Goal: Task Accomplishment & Management: Manage account settings

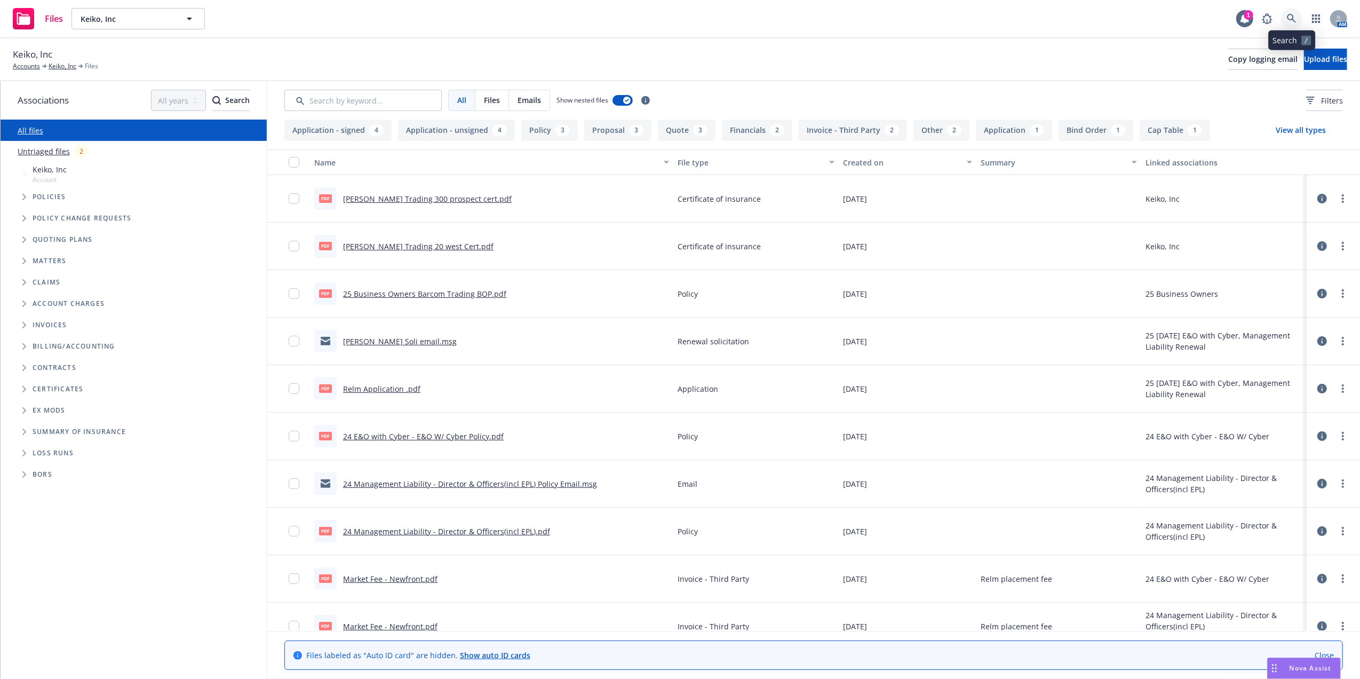
click at [1294, 26] on link at bounding box center [1291, 18] width 21 height 21
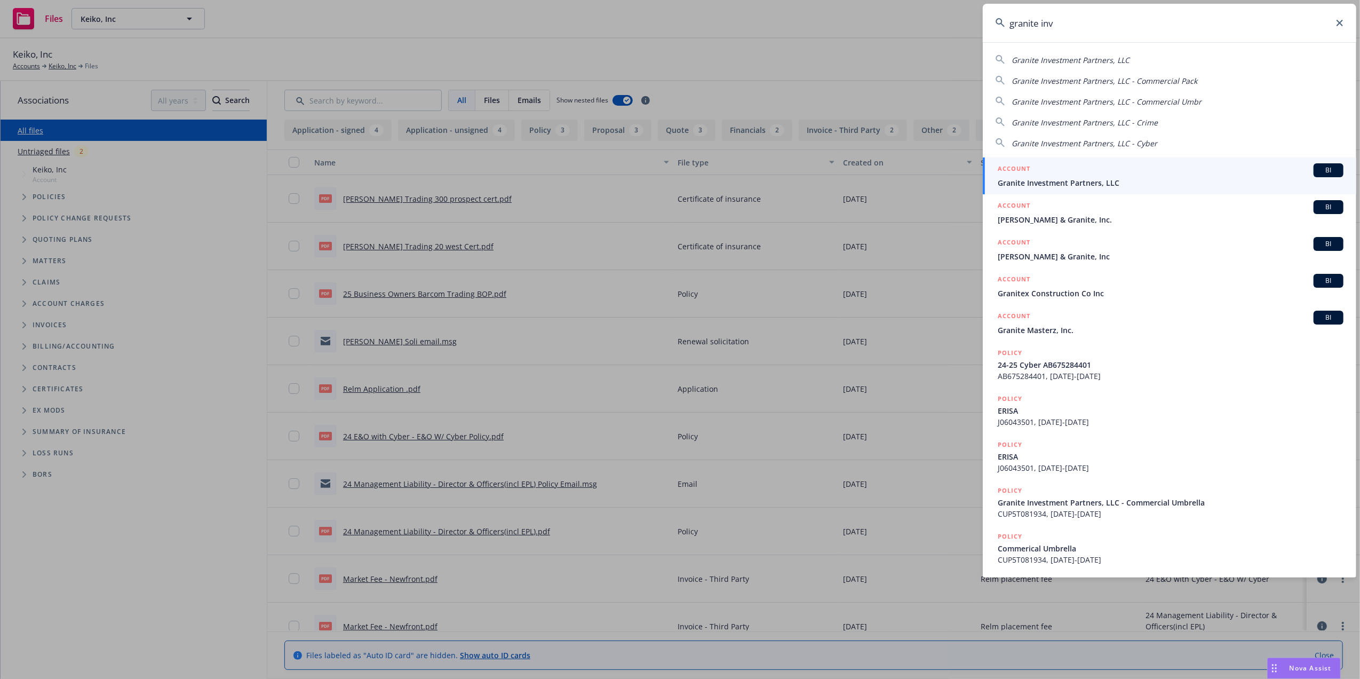
type input "granite inv"
click at [1068, 175] on div "ACCOUNT BI" at bounding box center [1171, 170] width 346 height 14
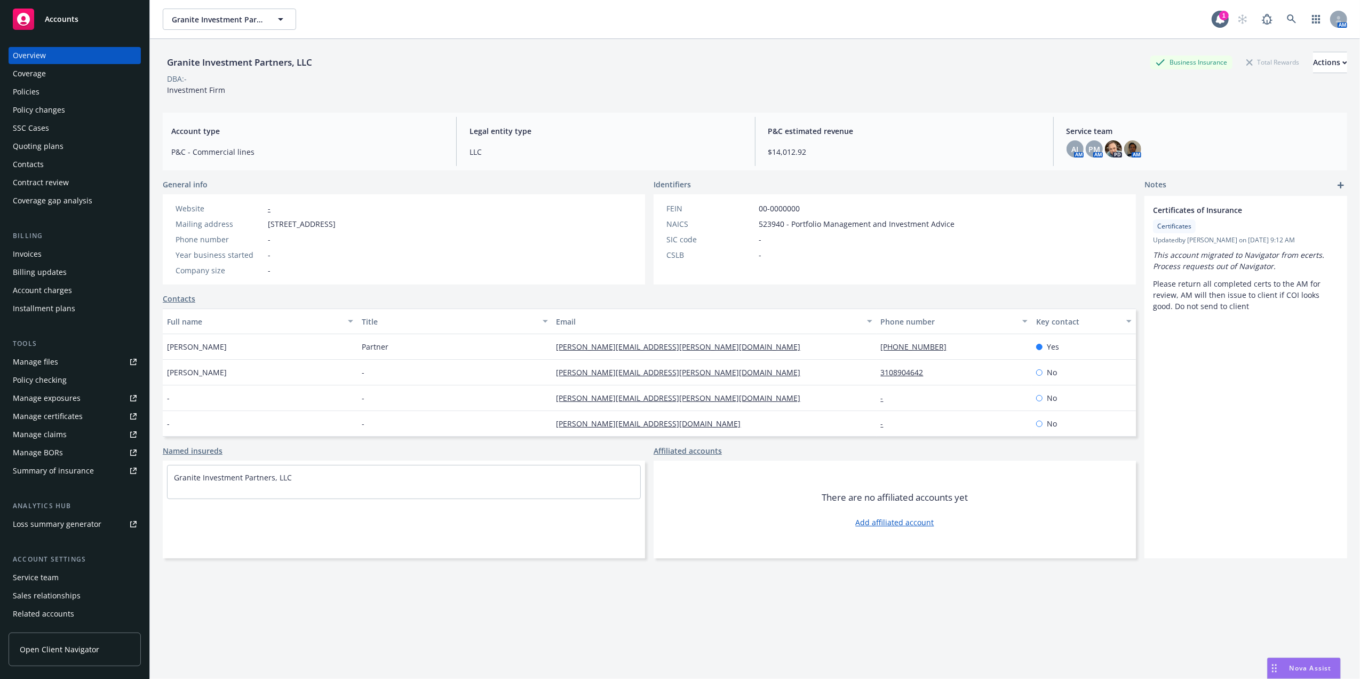
click at [30, 95] on div "Policies" at bounding box center [26, 91] width 27 height 17
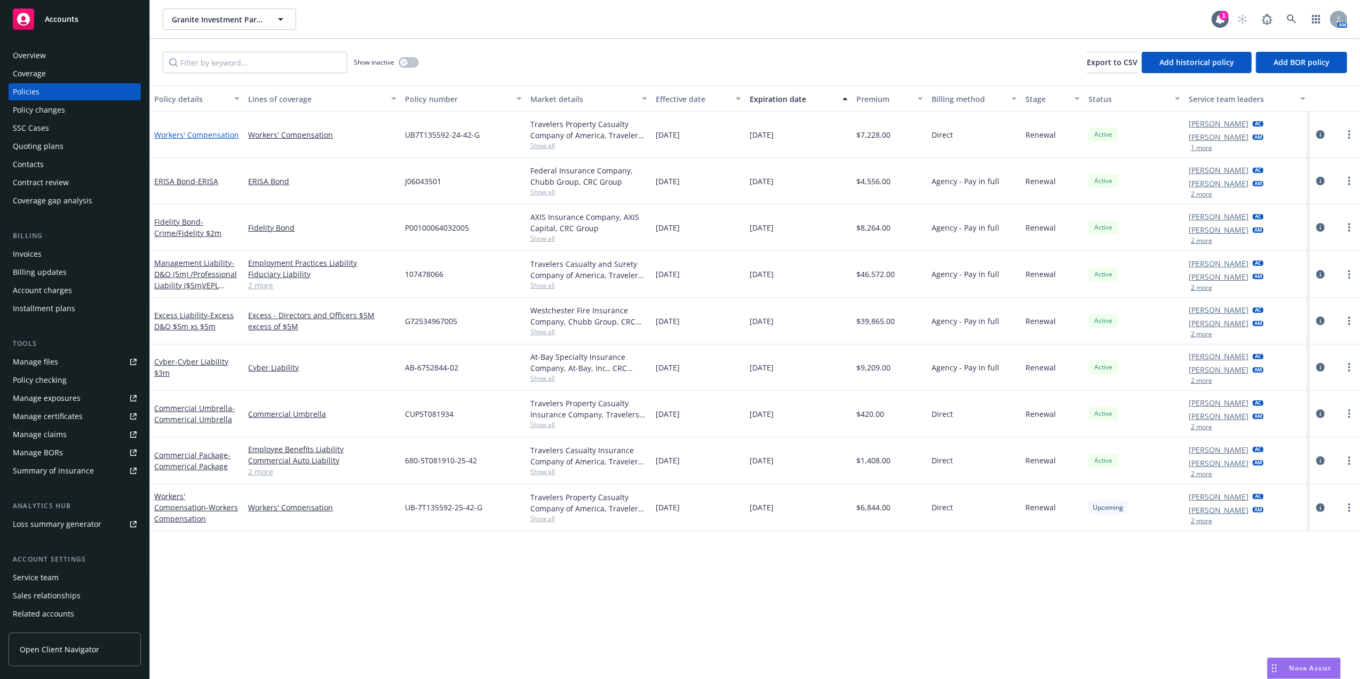
click at [204, 135] on link "Workers' Compensation" at bounding box center [196, 135] width 85 height 10
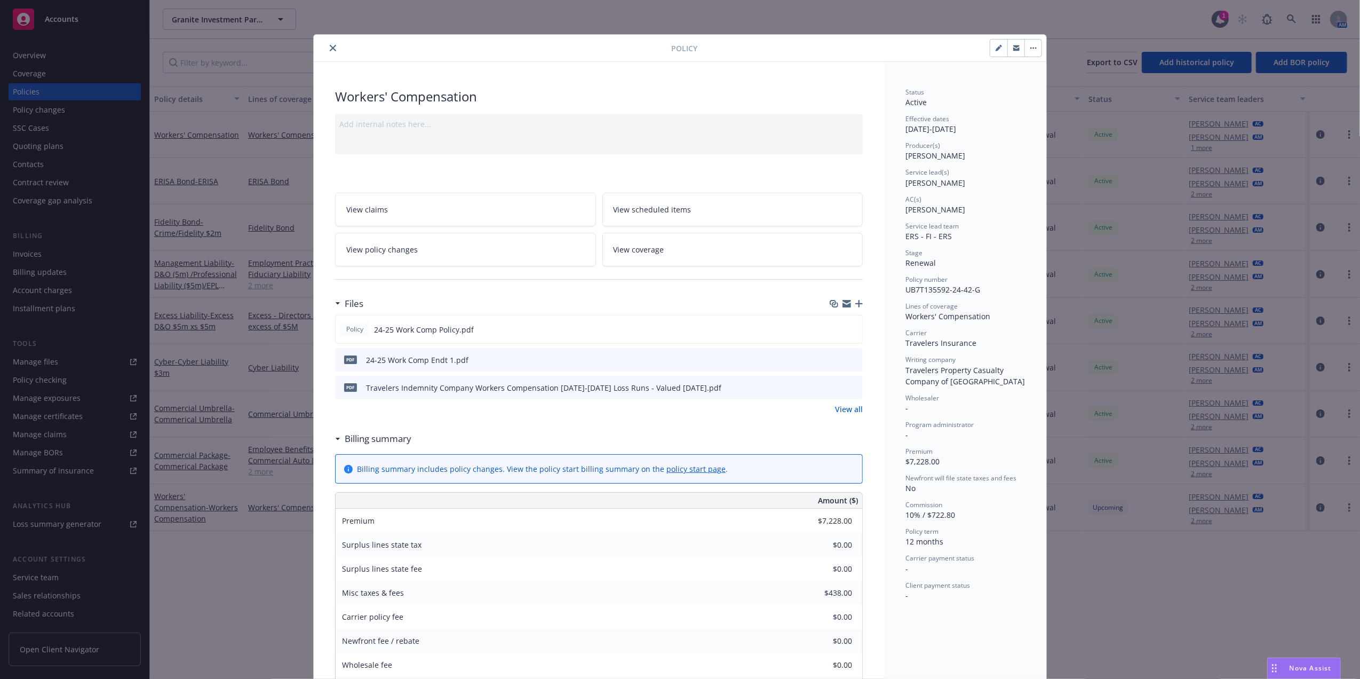
click at [327, 48] on button "close" at bounding box center [333, 48] width 13 height 13
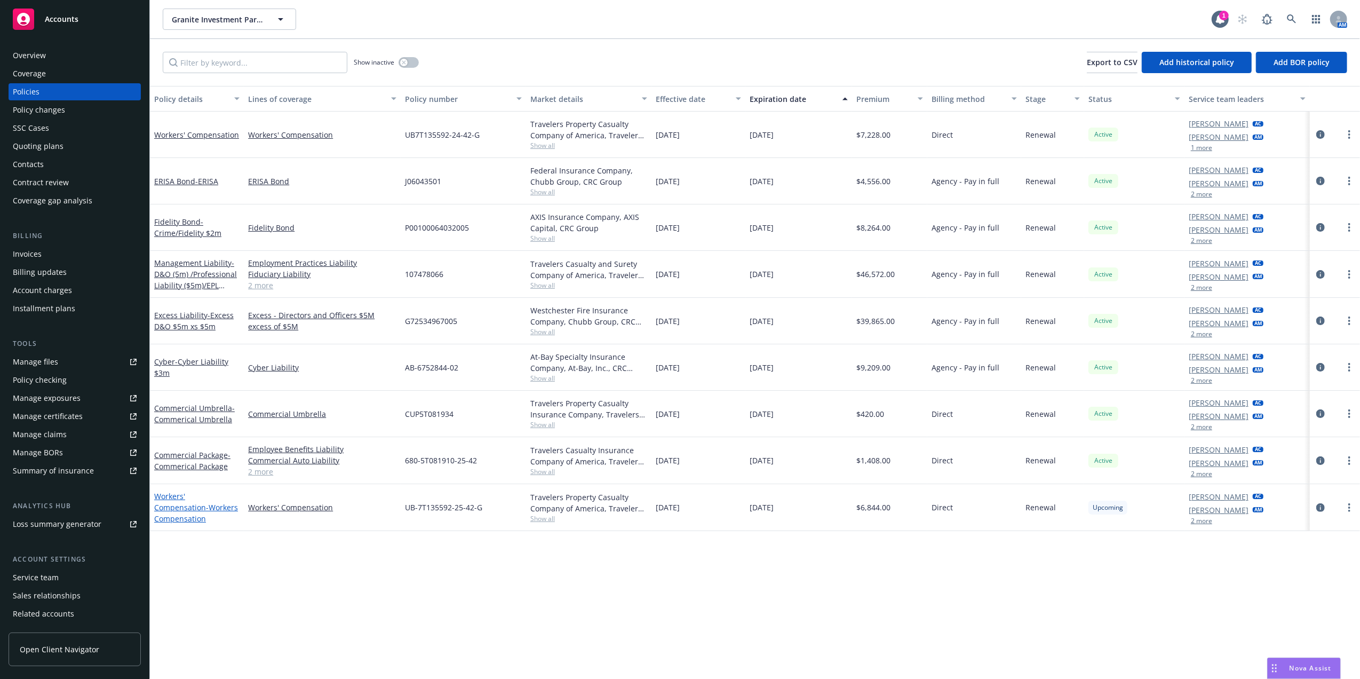
click at [180, 507] on span "- Workers Compensation" at bounding box center [196, 512] width 84 height 21
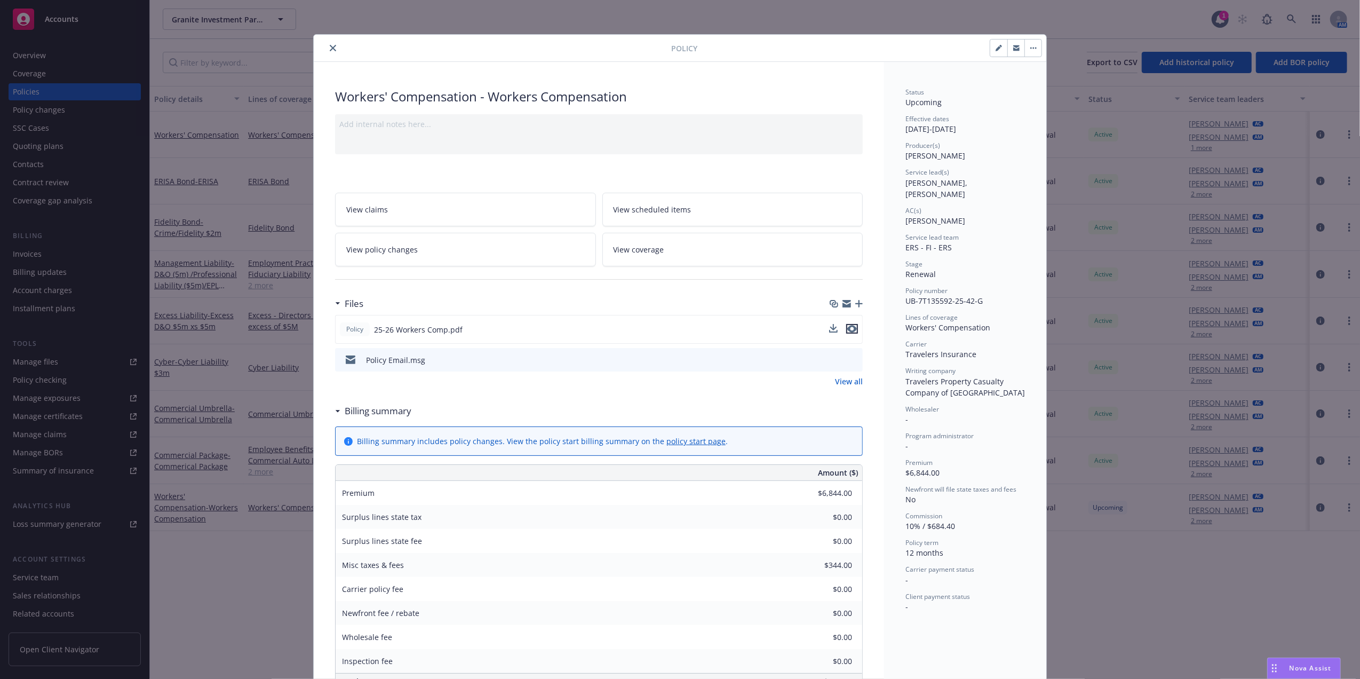
click at [849, 329] on icon "preview file" at bounding box center [853, 328] width 10 height 7
click at [848, 360] on icon "preview file" at bounding box center [853, 358] width 10 height 7
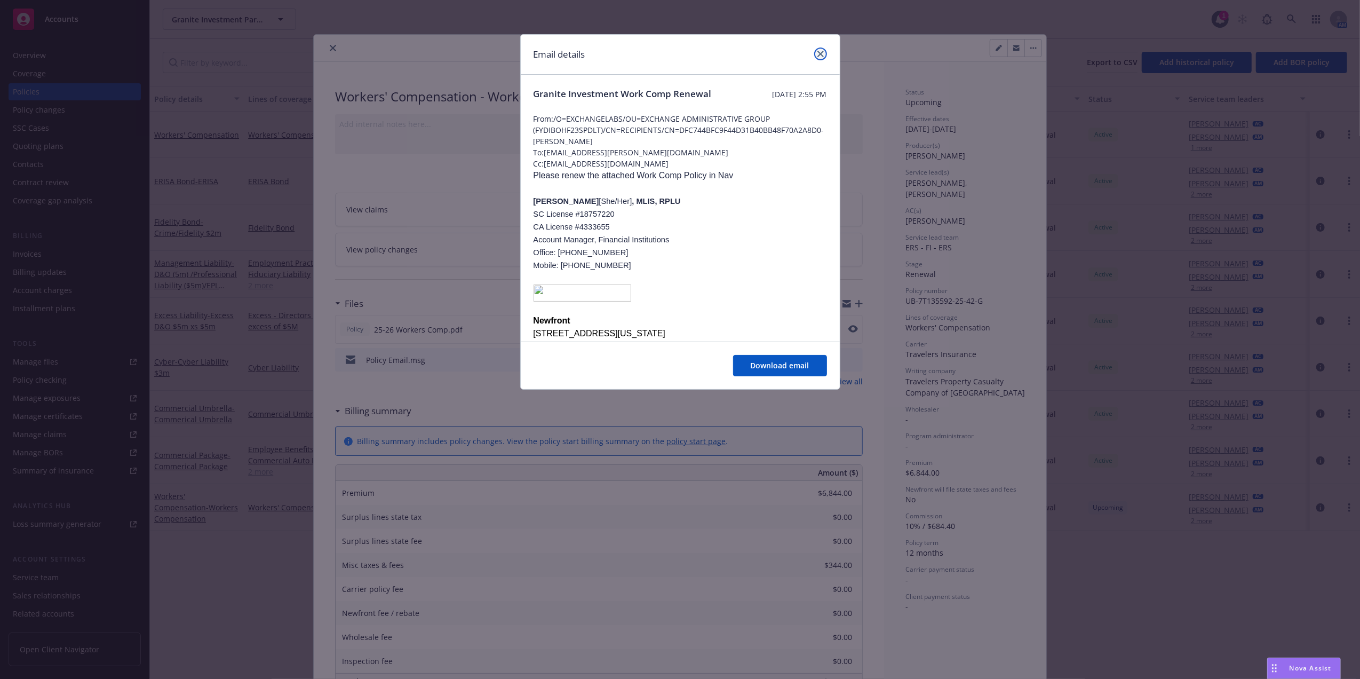
click at [820, 52] on icon "close" at bounding box center [821, 54] width 6 height 6
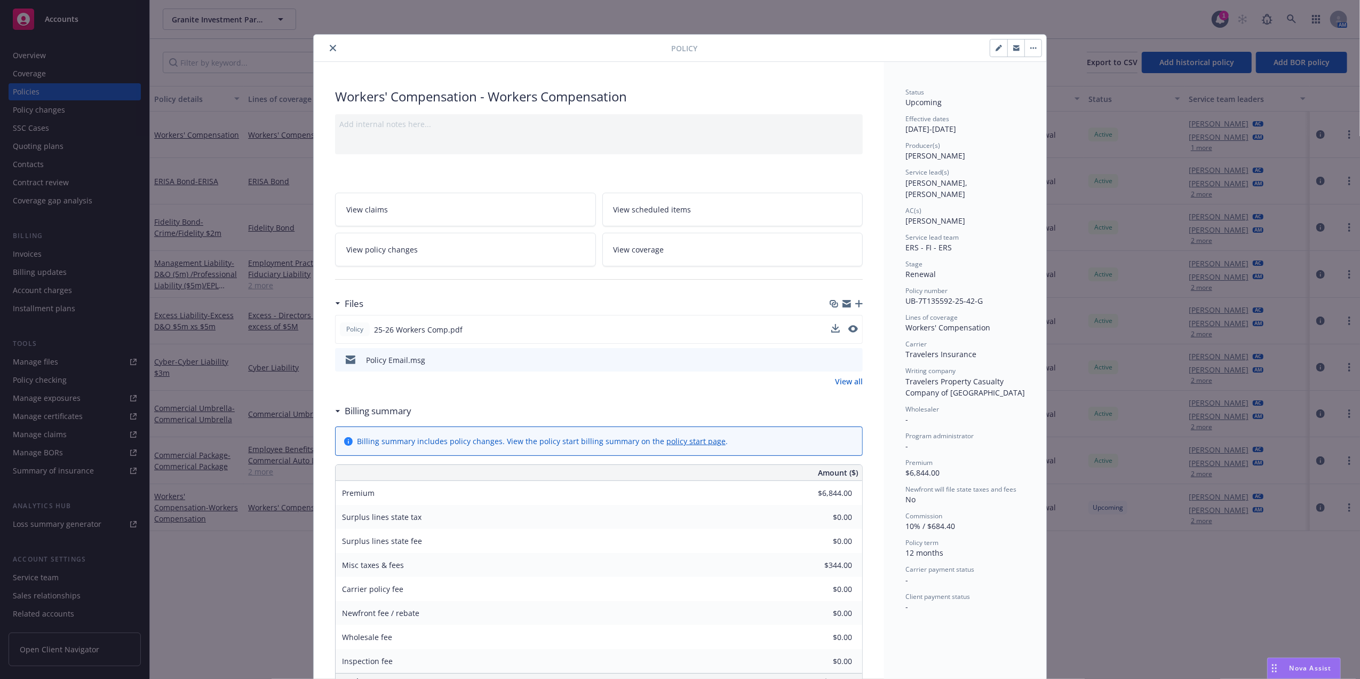
click at [330, 48] on icon "close" at bounding box center [333, 48] width 6 height 6
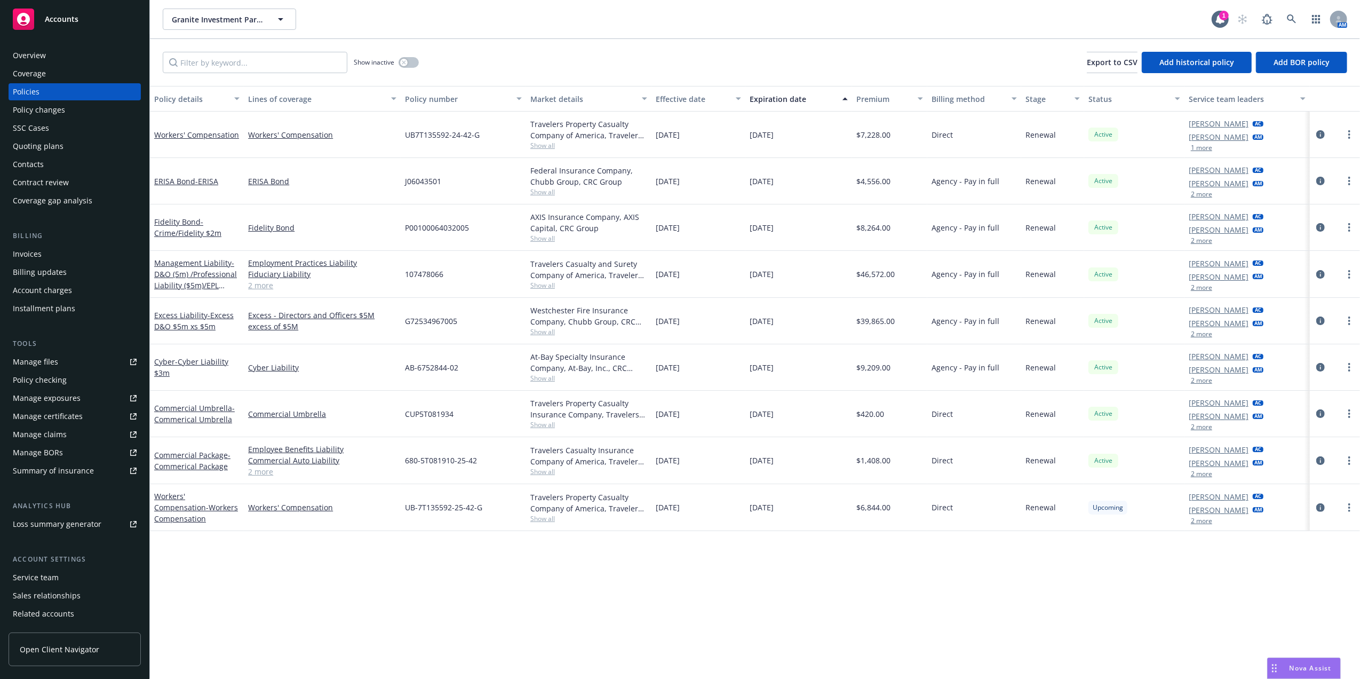
click at [37, 60] on div "Overview" at bounding box center [29, 55] width 33 height 17
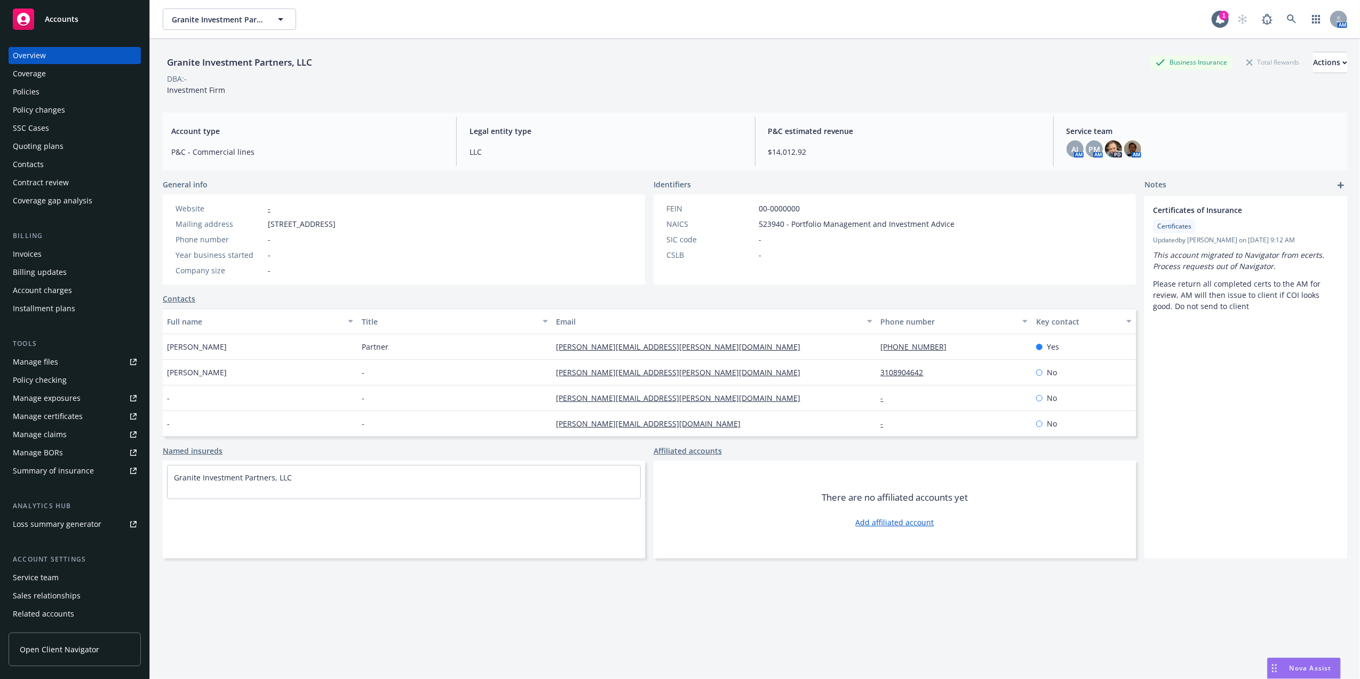
click at [49, 90] on div "Policies" at bounding box center [75, 91] width 124 height 17
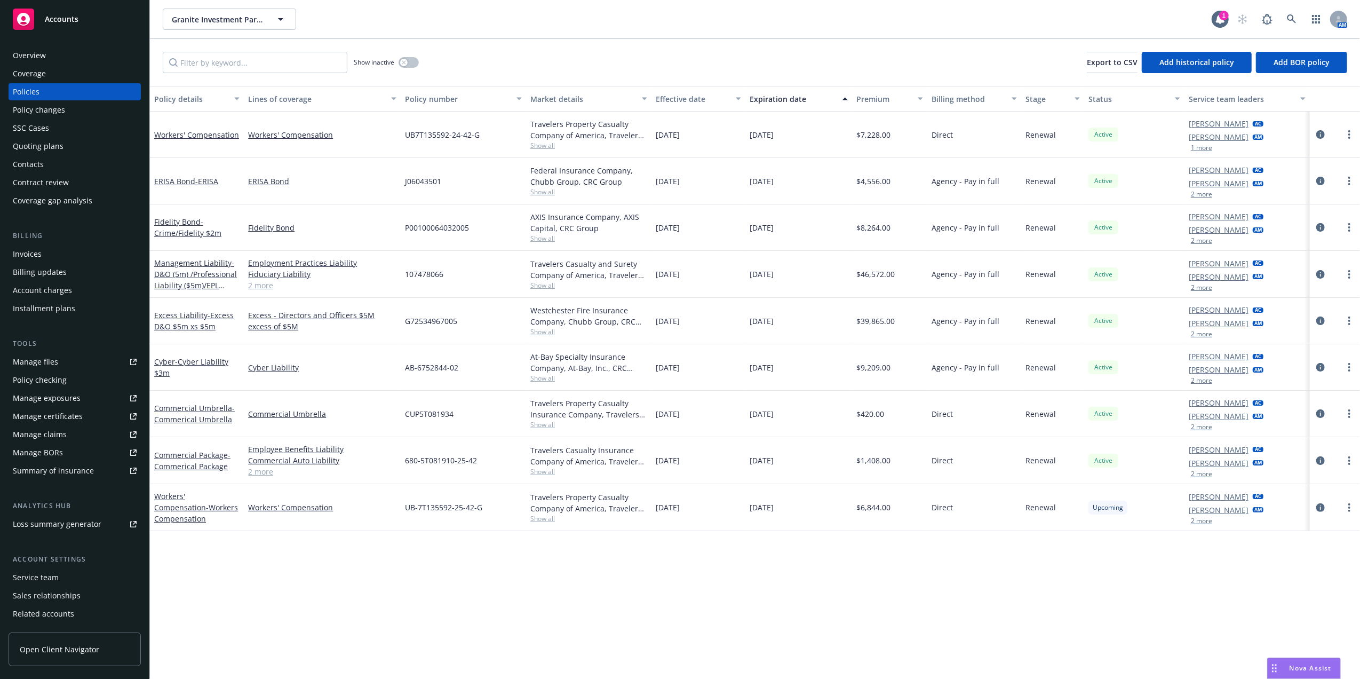
click at [447, 132] on span "UB7T135592-24-42-G" at bounding box center [442, 134] width 75 height 11
copy span "UB7T135592-24-42-G"
drag, startPoint x: 220, startPoint y: 131, endPoint x: 208, endPoint y: 123, distance: 15.1
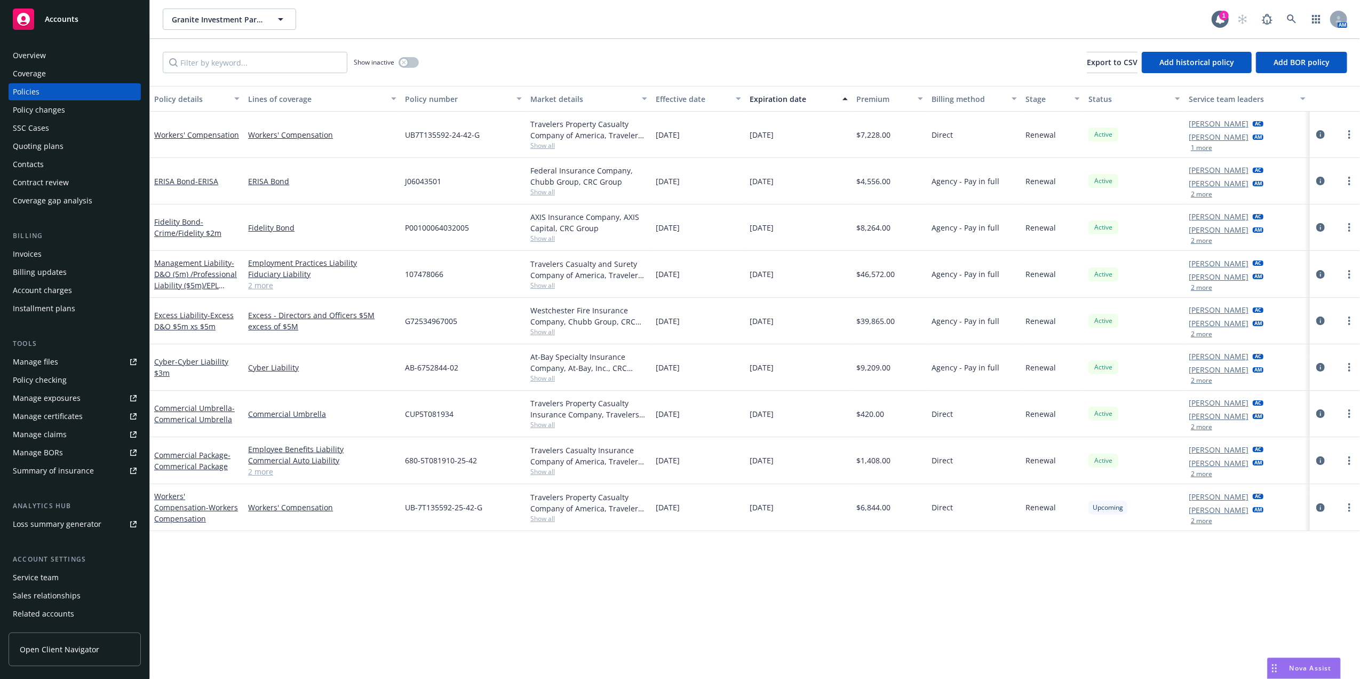
click at [220, 131] on link "Workers' Compensation" at bounding box center [196, 135] width 85 height 10
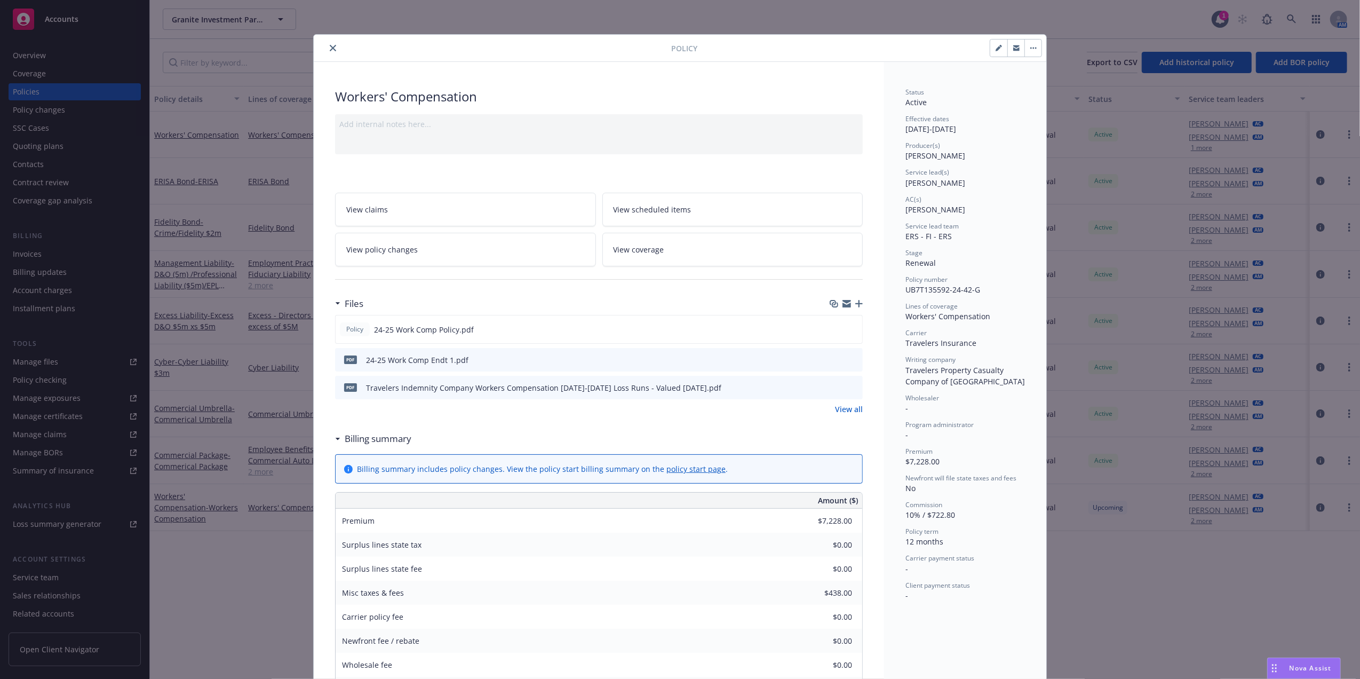
click at [327, 43] on button "close" at bounding box center [333, 48] width 13 height 13
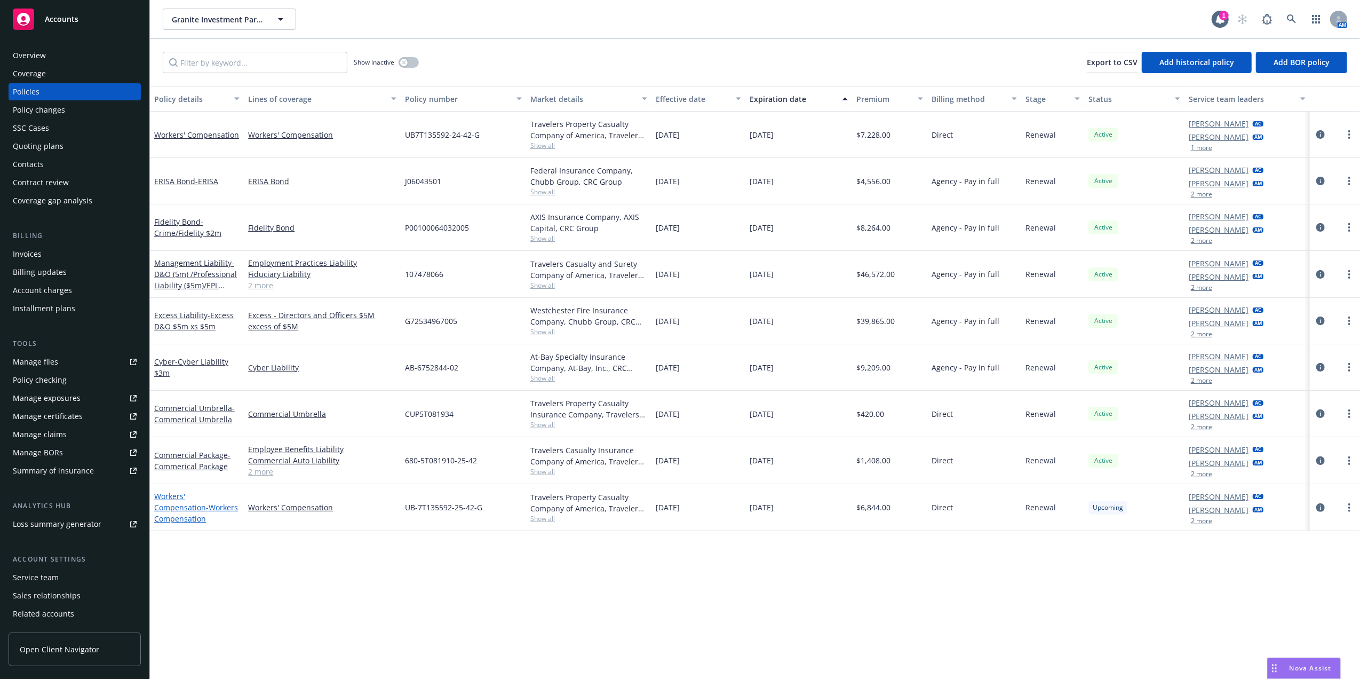
click at [163, 517] on span "- Workers Compensation" at bounding box center [196, 512] width 84 height 21
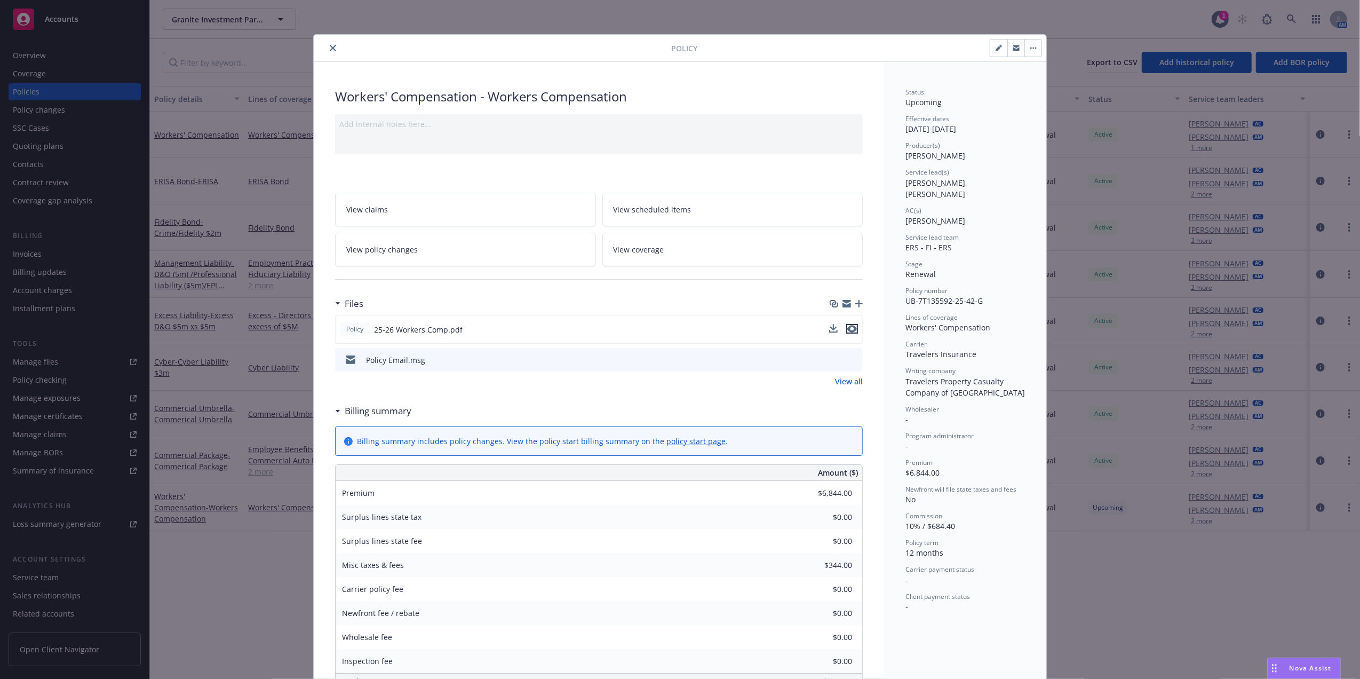
click at [848, 329] on icon "preview file" at bounding box center [853, 328] width 10 height 7
click at [330, 48] on icon "close" at bounding box center [333, 48] width 6 height 6
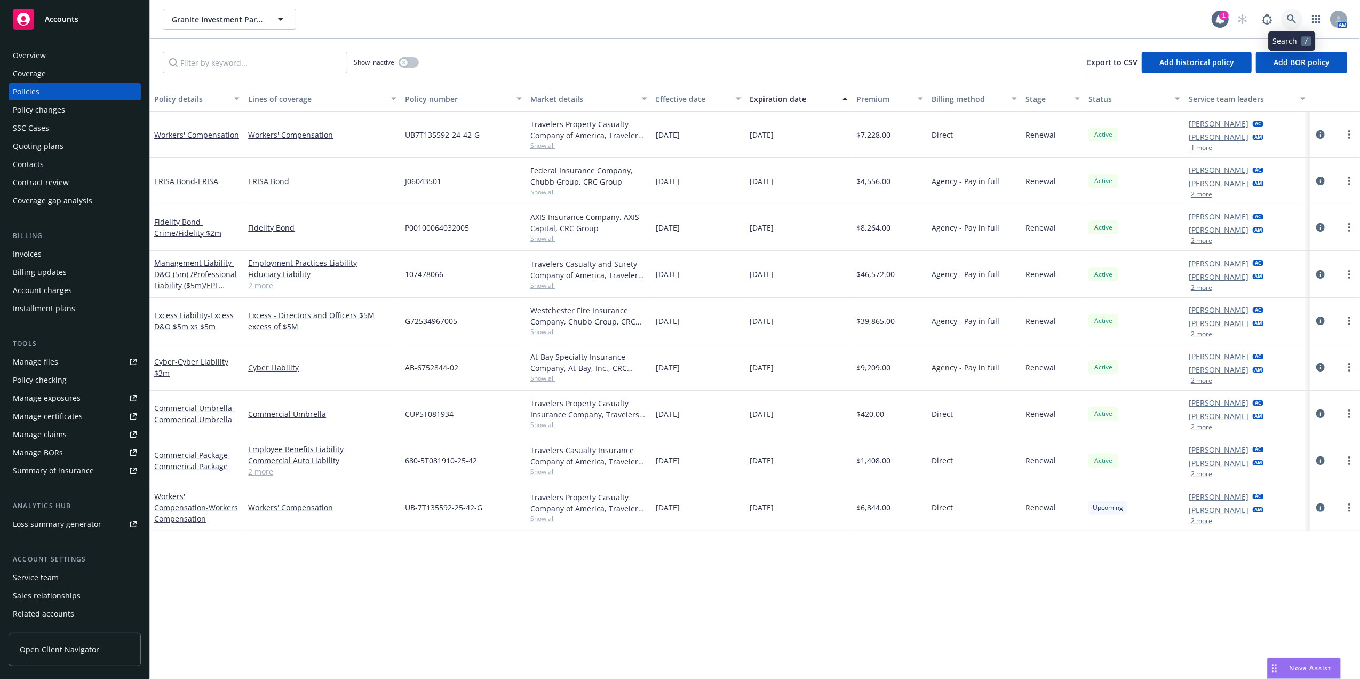
click at [1292, 20] on icon at bounding box center [1291, 18] width 9 height 9
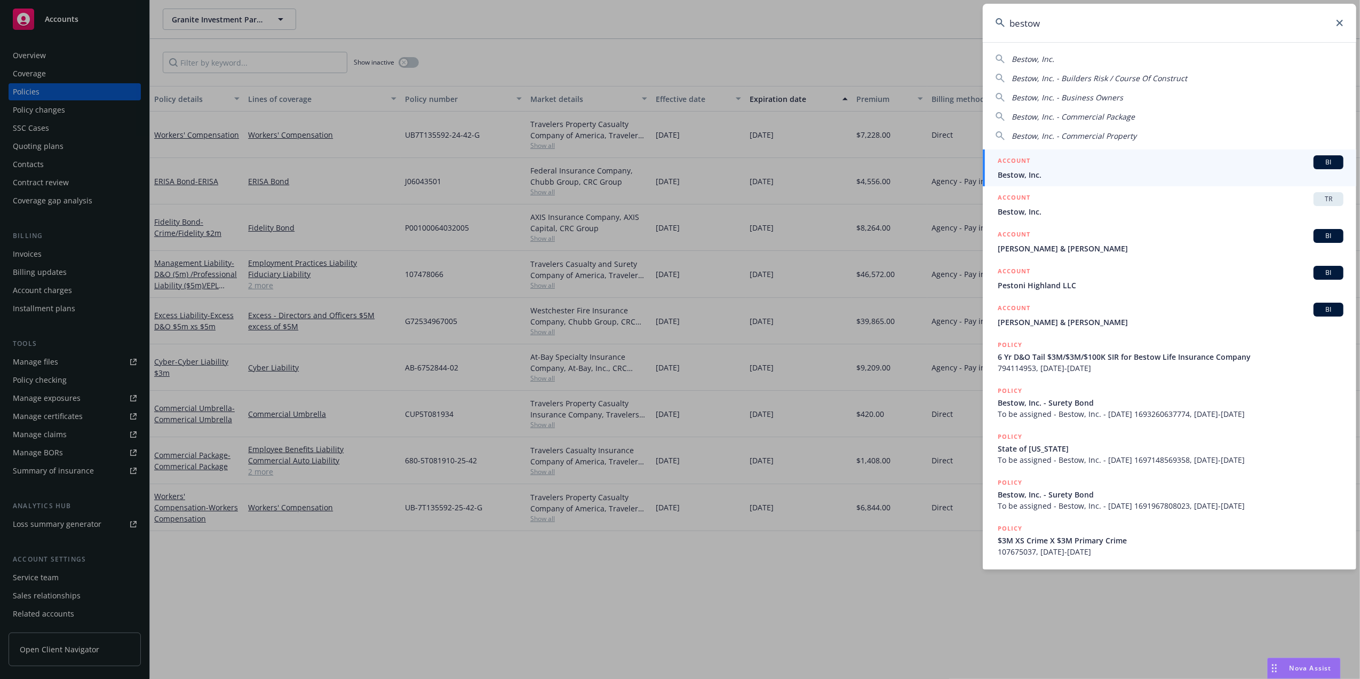
type input "bestow"
click at [1064, 169] on div "ACCOUNT BI" at bounding box center [1171, 162] width 346 height 14
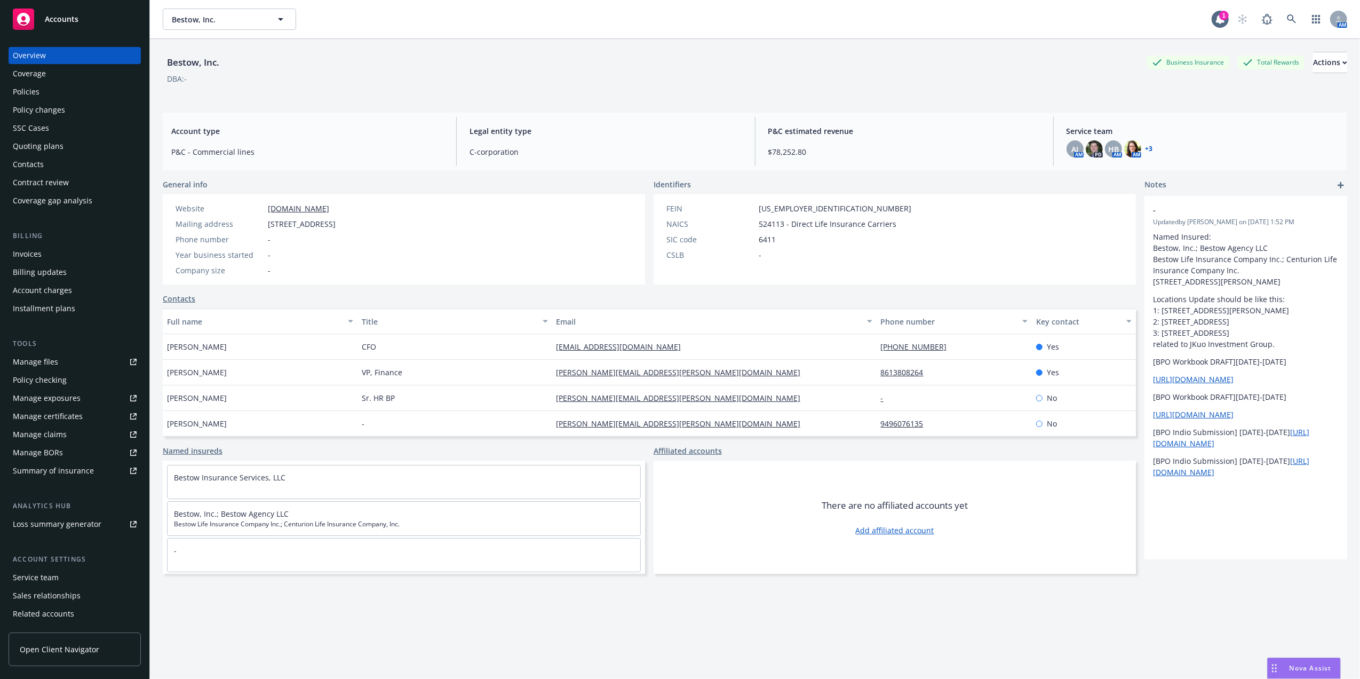
click at [58, 418] on div "Manage certificates" at bounding box center [48, 416] width 70 height 17
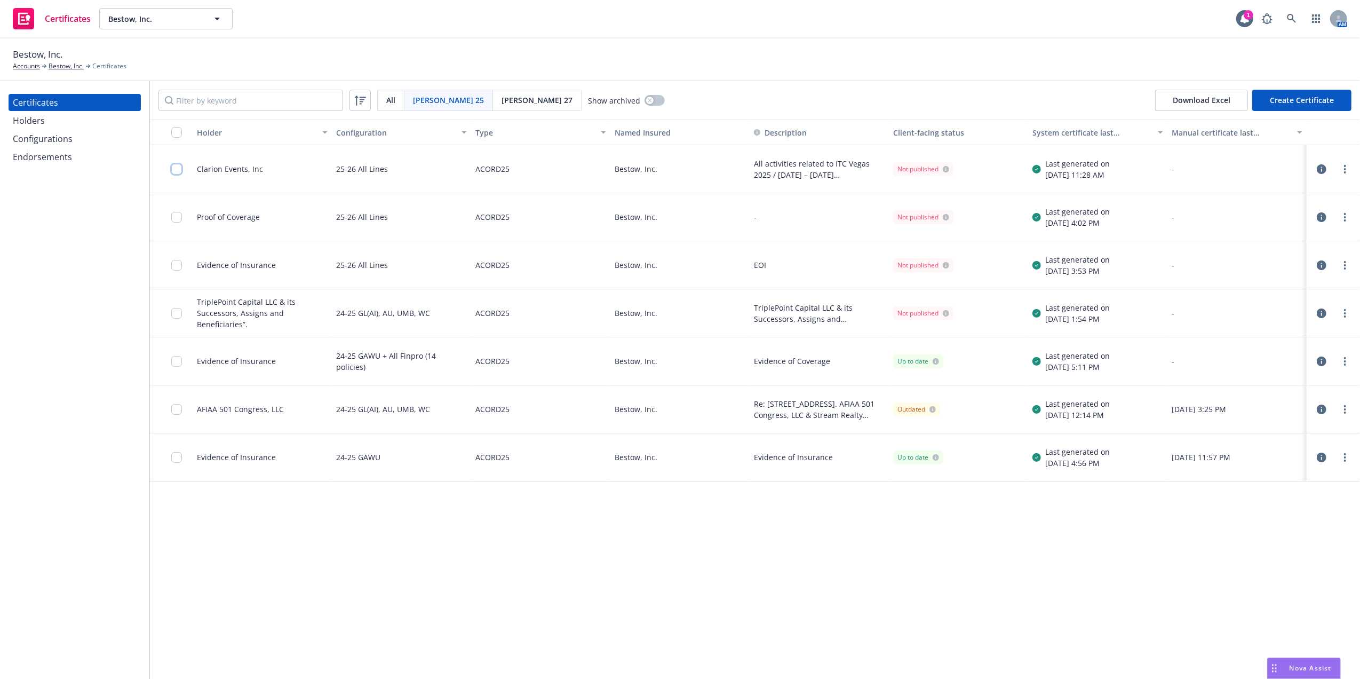
click at [177, 171] on input "checkbox" at bounding box center [176, 169] width 11 height 11
click at [596, 653] on div "Download certificate" at bounding box center [619, 655] width 81 height 20
click at [620, 626] on link "Download uneditable file" at bounding box center [563, 628] width 124 height 21
click at [74, 120] on div "Holders" at bounding box center [75, 120] width 124 height 17
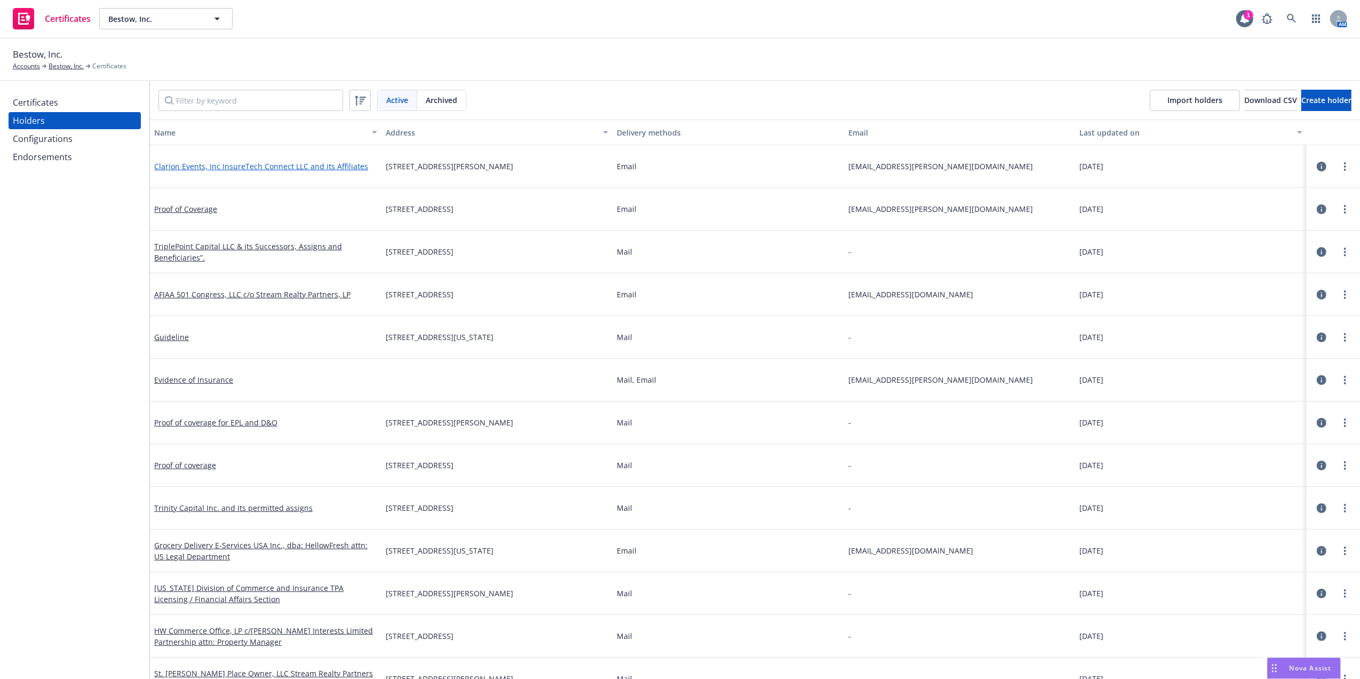
click at [266, 167] on link "Clarion Events, Inc InsureTech Connect LLC and its Affiliates" at bounding box center [261, 166] width 214 height 10
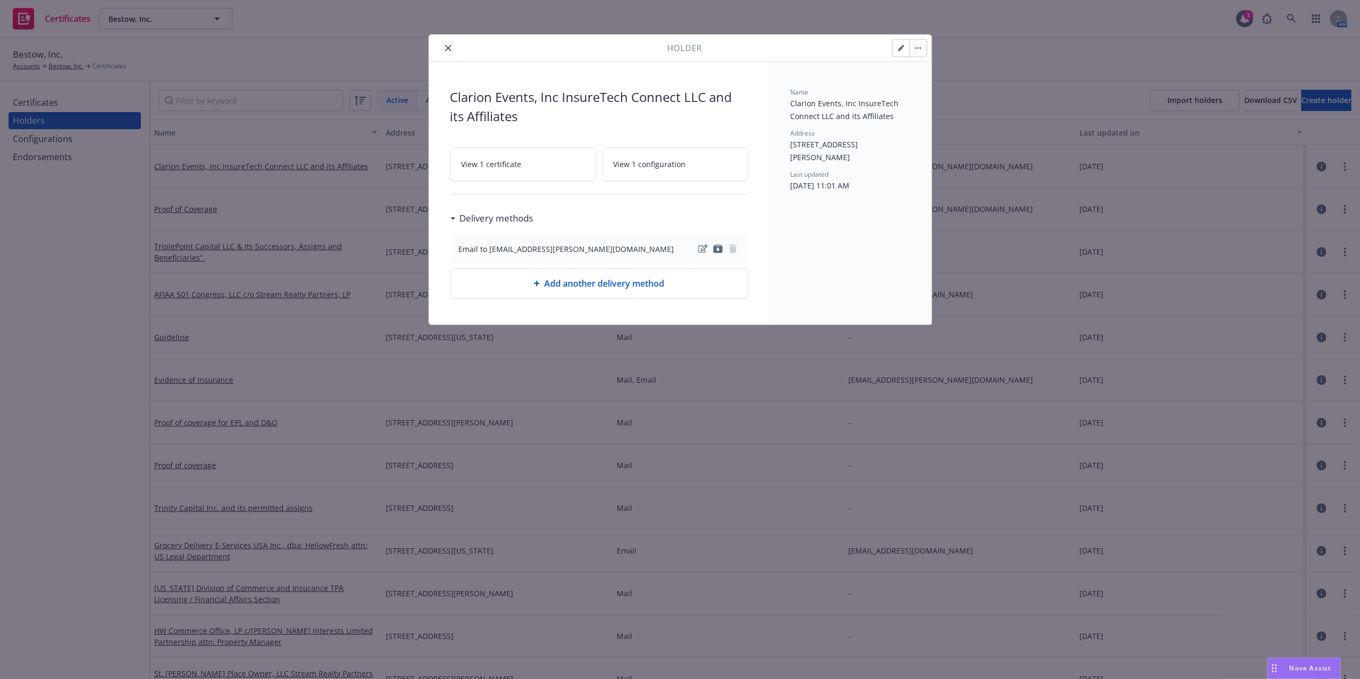
click at [897, 47] on button "button" at bounding box center [901, 47] width 17 height 17
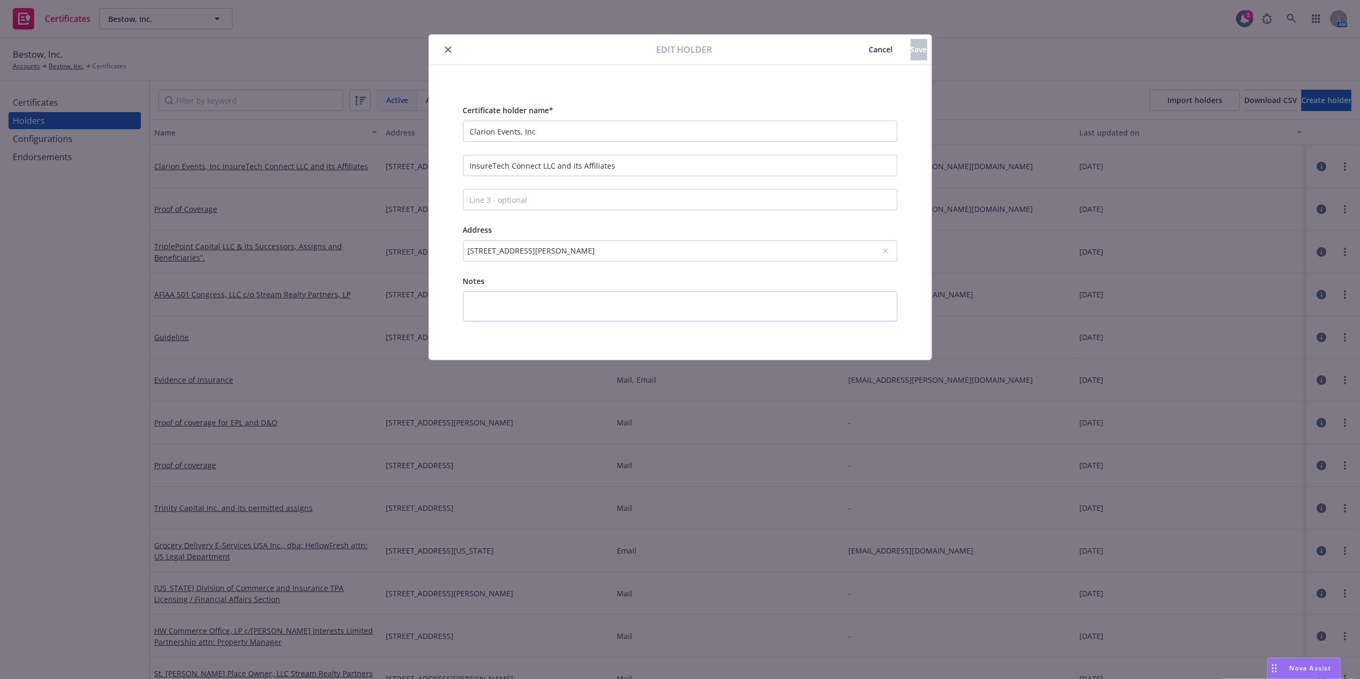
click at [730, 256] on div "[STREET_ADDRESS][PERSON_NAME]" at bounding box center [675, 250] width 414 height 11
click at [754, 203] on input "[STREET_ADDRESS][PERSON_NAME]" at bounding box center [680, 205] width 195 height 21
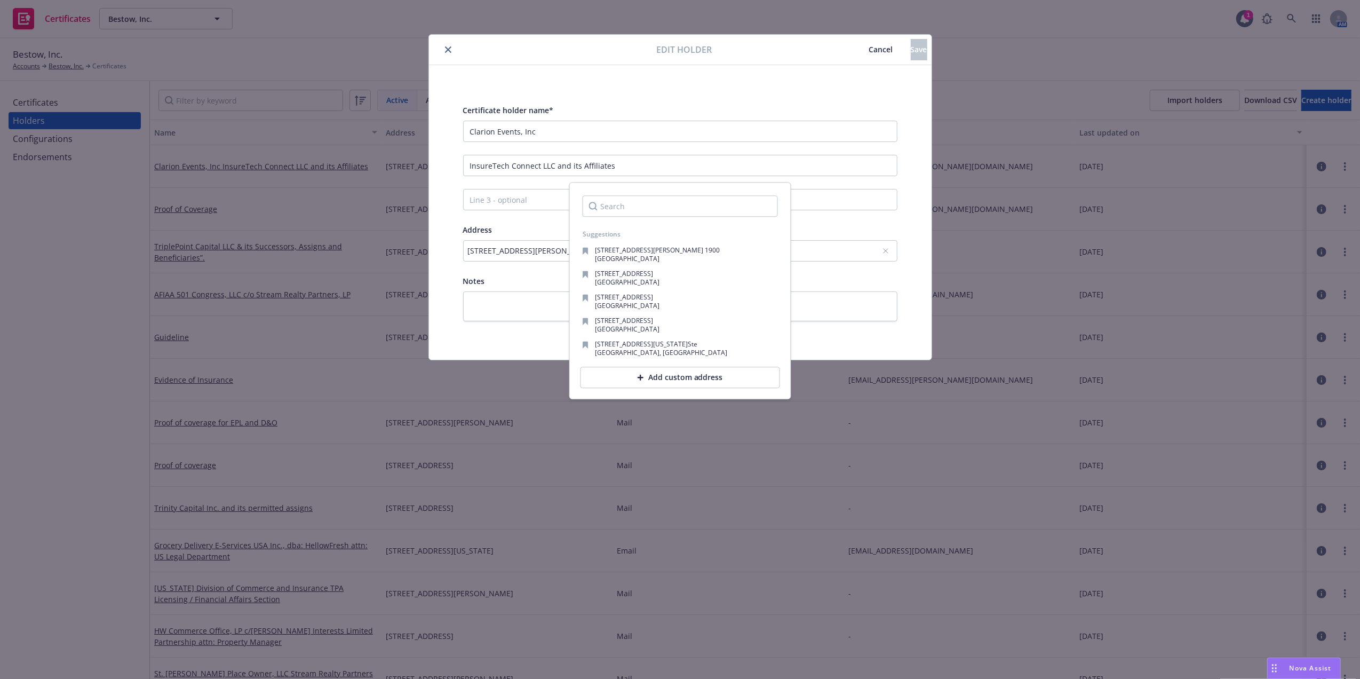
click at [709, 209] on input "Search" at bounding box center [680, 205] width 195 height 21
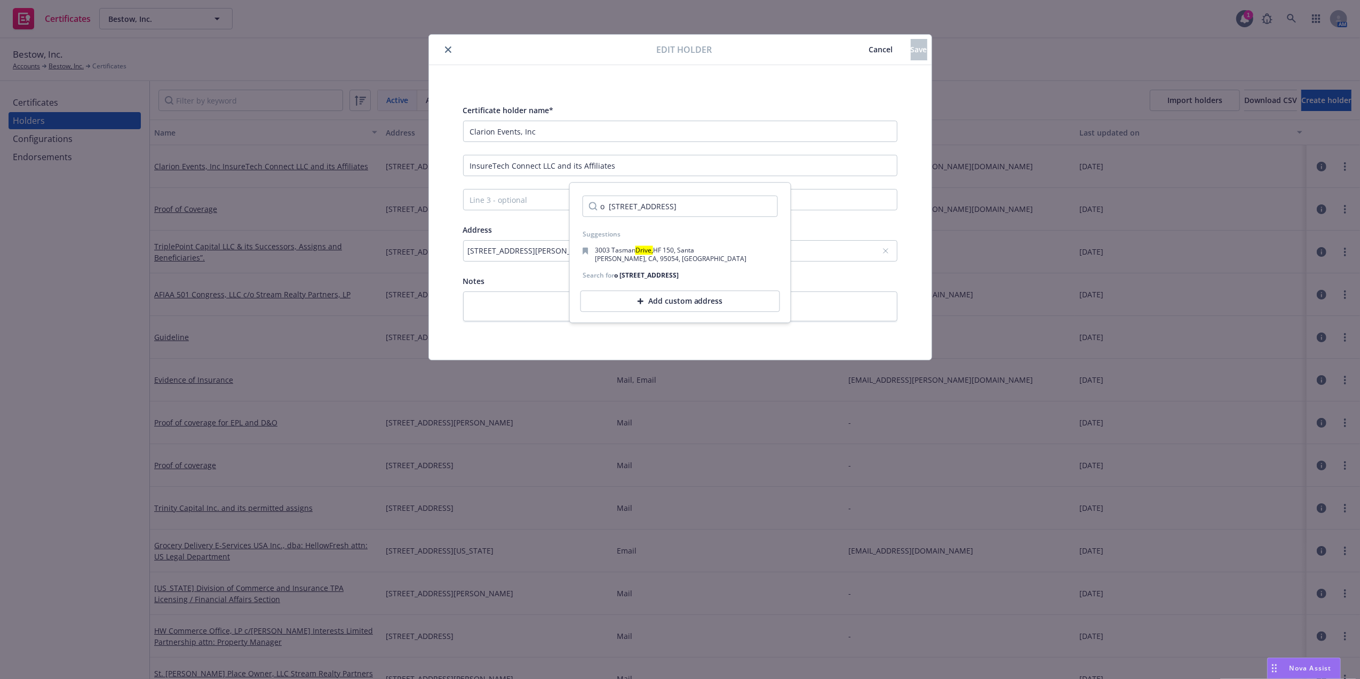
click at [608, 211] on input "o [STREET_ADDRESS]" at bounding box center [680, 205] width 195 height 21
type input "[STREET_ADDRESS]"
click at [702, 330] on div "Add custom address" at bounding box center [681, 324] width 200 height 21
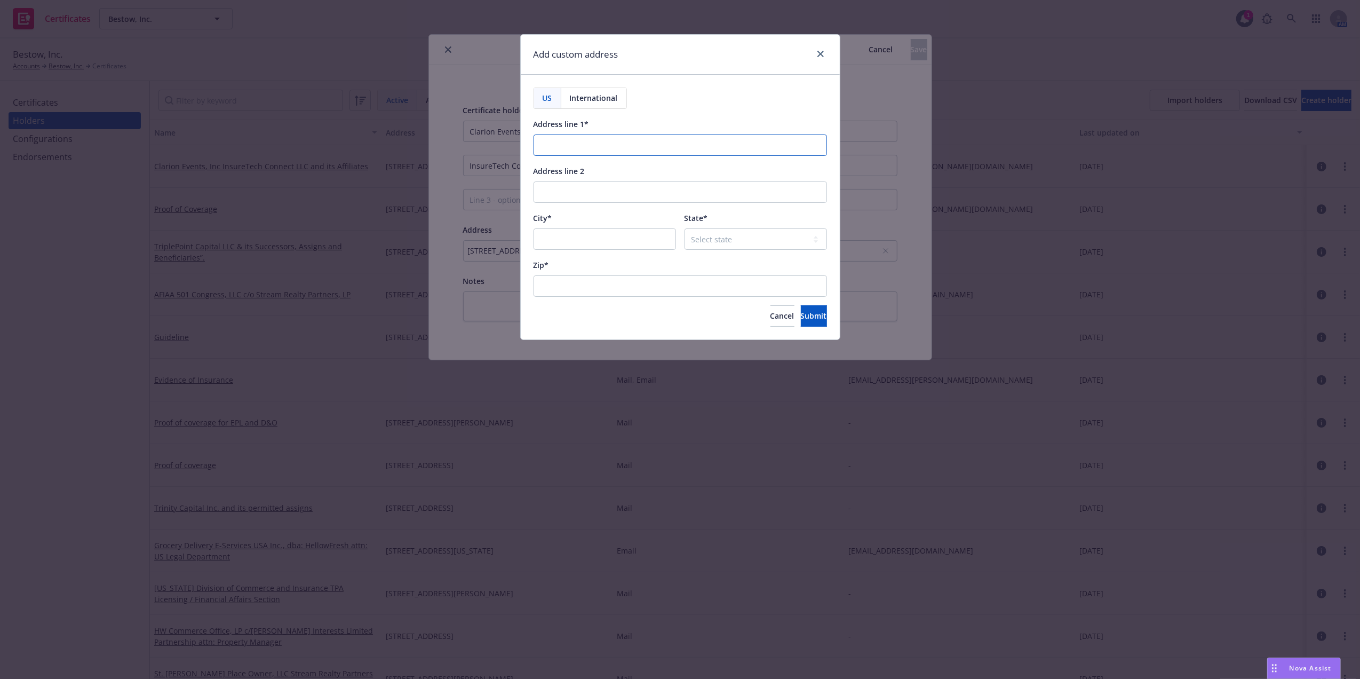
click at [577, 147] on input "Address line 1*" at bounding box center [681, 144] width 294 height 21
paste input "o [STREET_ADDRESS]"
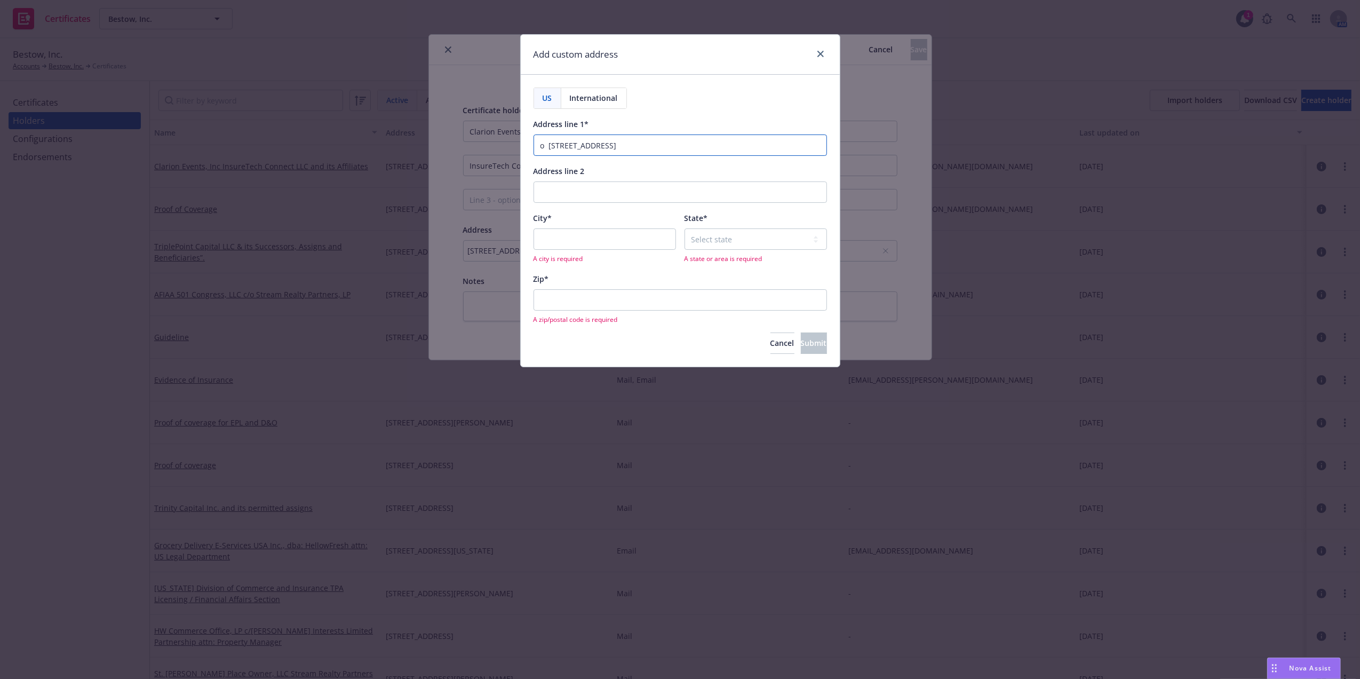
drag, startPoint x: 549, startPoint y: 144, endPoint x: 448, endPoint y: 143, distance: 100.3
click at [448, 144] on div "Add custom address US International Address line 1* [GEOGRAPHIC_DATA][STREET_AD…" at bounding box center [680, 339] width 1360 height 679
drag, startPoint x: 675, startPoint y: 140, endPoint x: 598, endPoint y: 146, distance: 77.1
click at [598, 146] on input "[STREET_ADDRESS]" at bounding box center [681, 144] width 294 height 21
type input "[STREET_ADDRESS]"
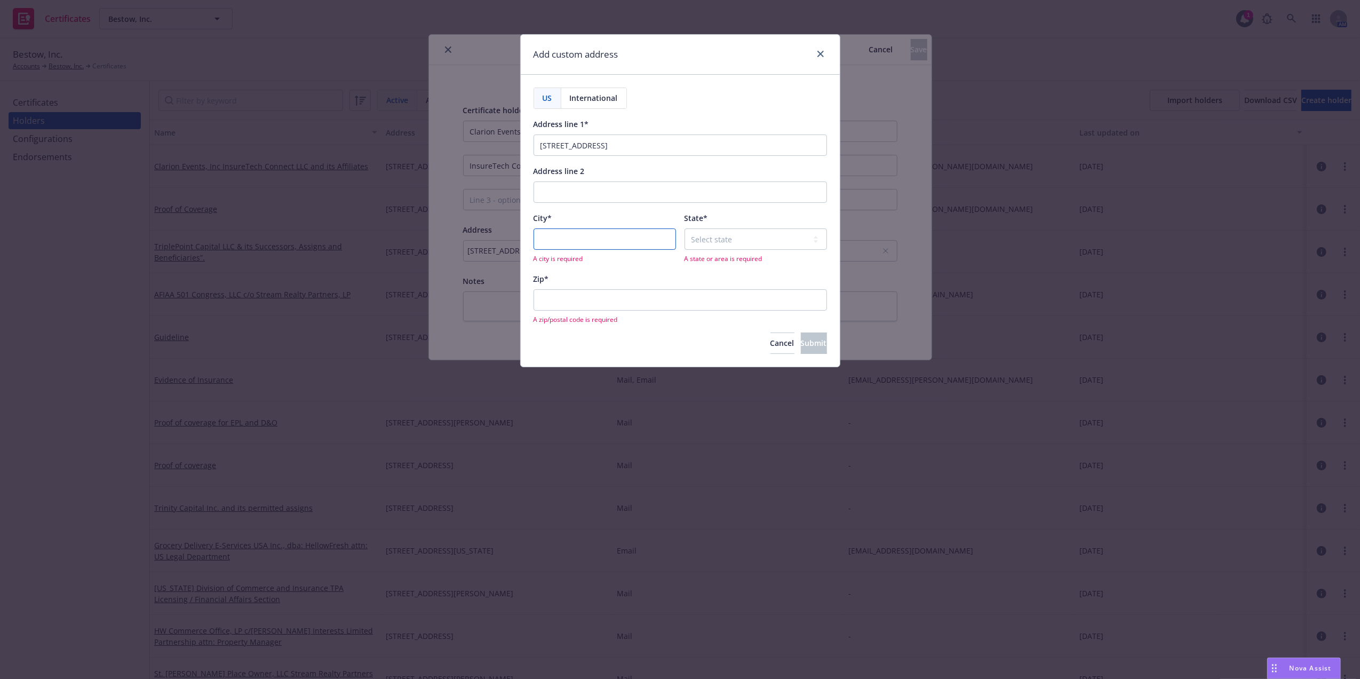
click at [571, 235] on input "City*" at bounding box center [605, 238] width 143 height 21
paste input ", Shelton, CT 06484"
drag, startPoint x: 543, startPoint y: 243, endPoint x: 422, endPoint y: 248, distance: 121.8
click at [422, 248] on div "Add custom address US International Address line 1* 6 Research Drive Address li…" at bounding box center [680, 339] width 1360 height 679
drag, startPoint x: 618, startPoint y: 242, endPoint x: 568, endPoint y: 244, distance: 50.2
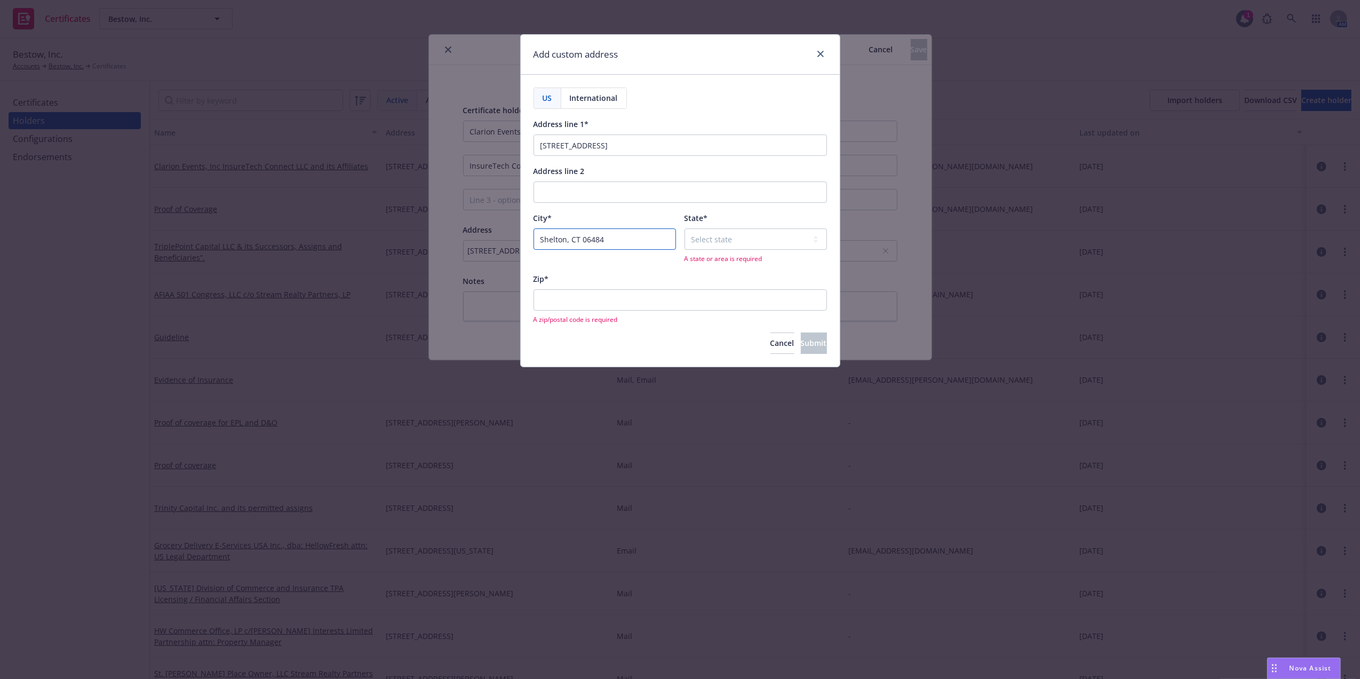
click at [568, 244] on input "Shelton, CT 06484" at bounding box center [605, 238] width 143 height 21
type input "[PERSON_NAME]"
click at [730, 238] on select "Select state [US_STATE] [US_STATE] [US_STATE] [US_STATE] [US_STATE] [PERSON_NAM…" at bounding box center [756, 238] width 143 height 21
select select "CT"
click at [685, 229] on select "Select state [US_STATE] [US_STATE] [US_STATE] [US_STATE] [US_STATE] [PERSON_NAM…" at bounding box center [756, 238] width 143 height 21
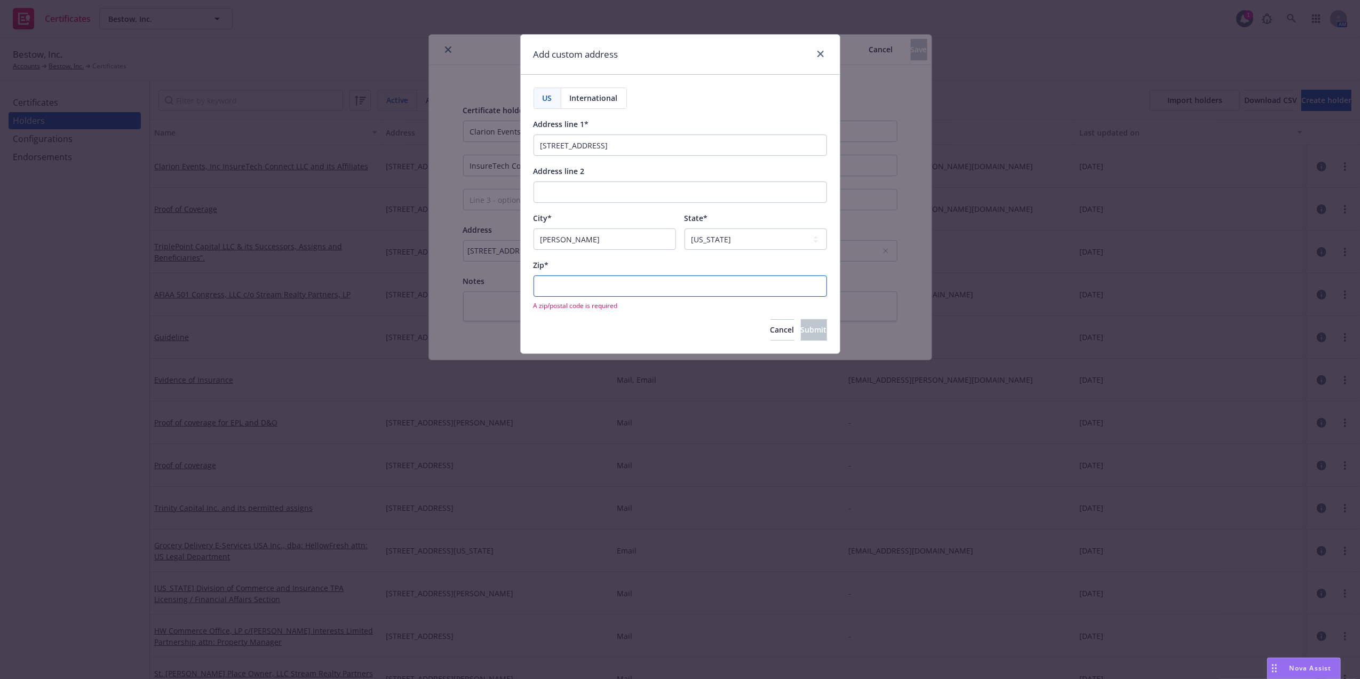
click at [602, 293] on input "Zip*" at bounding box center [681, 285] width 294 height 21
paste input "06484"
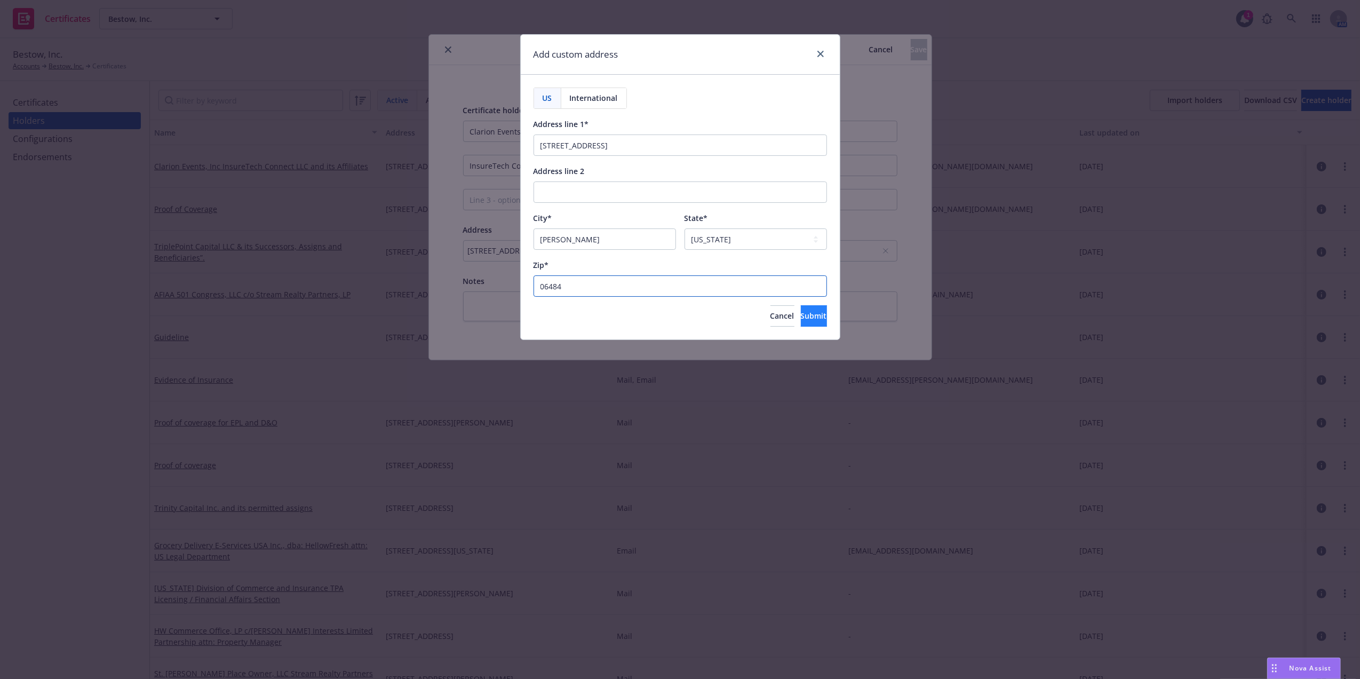
type input "06484"
click at [818, 320] on button "Submit" at bounding box center [814, 315] width 26 height 21
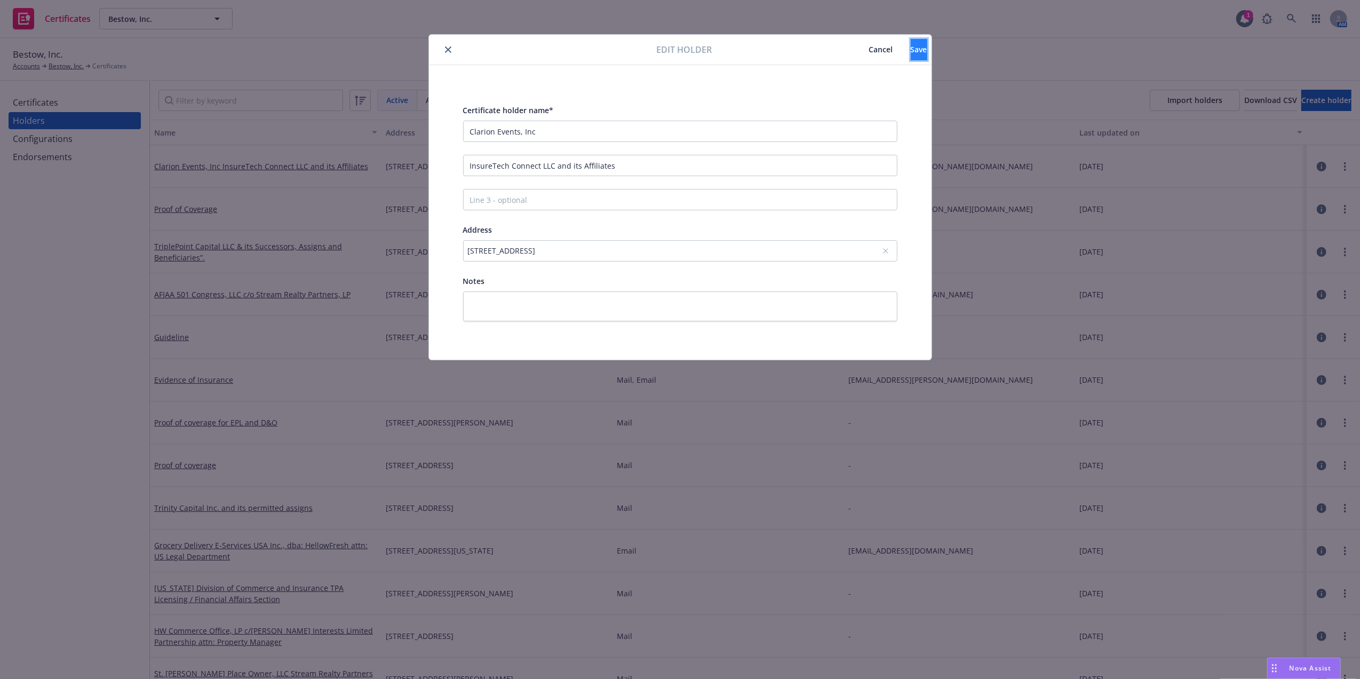
click at [911, 56] on button "Save" at bounding box center [919, 49] width 17 height 21
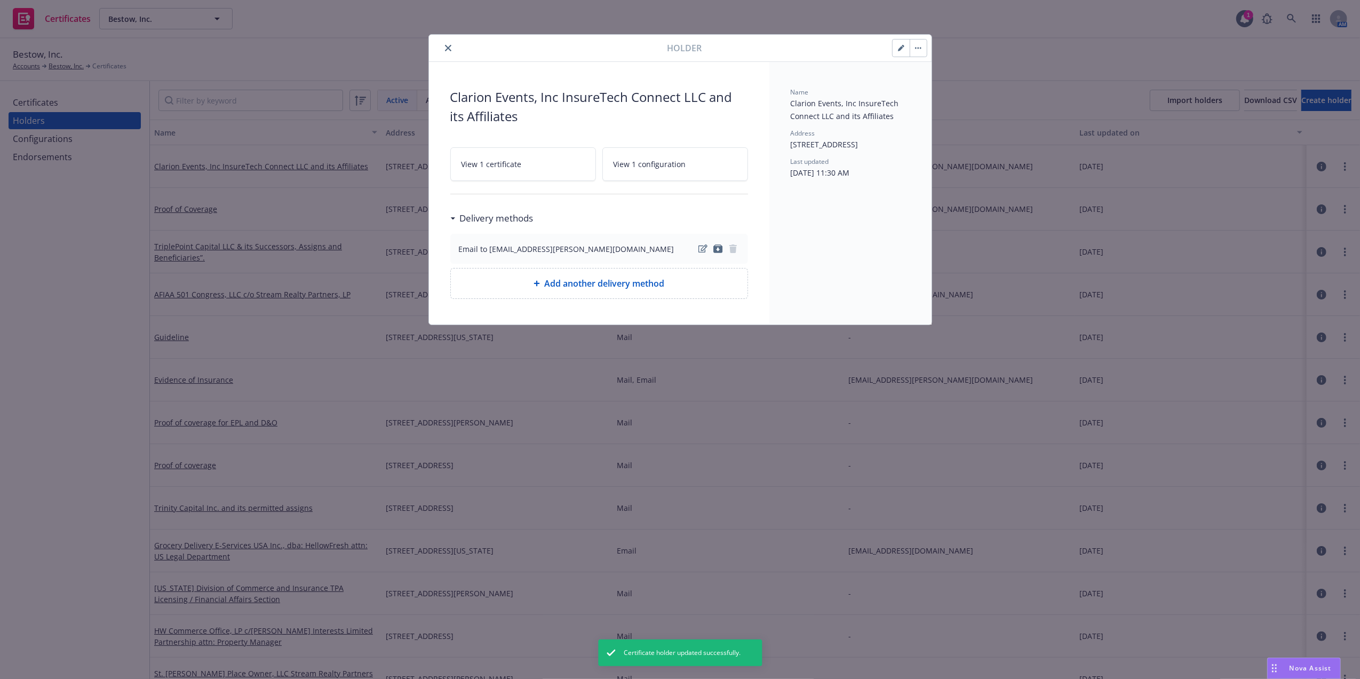
click at [445, 48] on icon "close" at bounding box center [448, 48] width 6 height 6
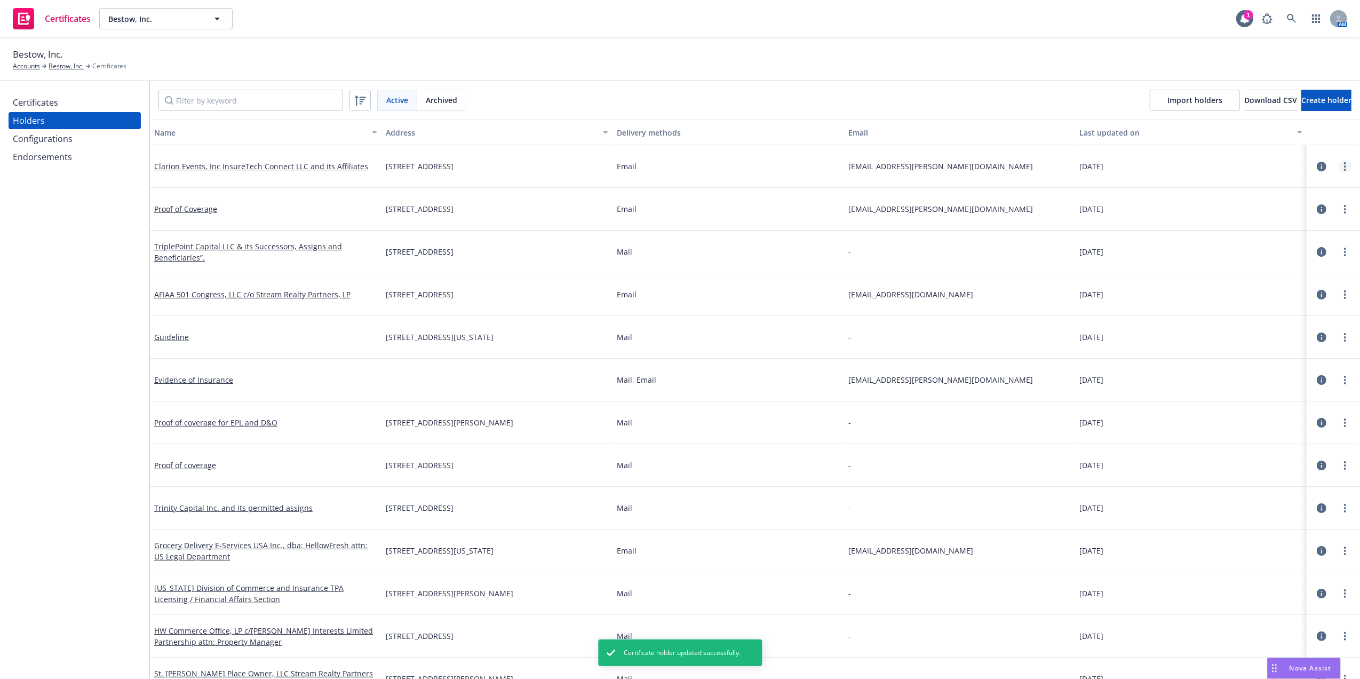
click at [1344, 165] on icon "more" at bounding box center [1345, 166] width 2 height 9
click at [65, 111] on div "Certificates Holders Configurations Endorsements" at bounding box center [75, 130] width 132 height 72
click at [122, 105] on div "Certificates" at bounding box center [75, 102] width 124 height 17
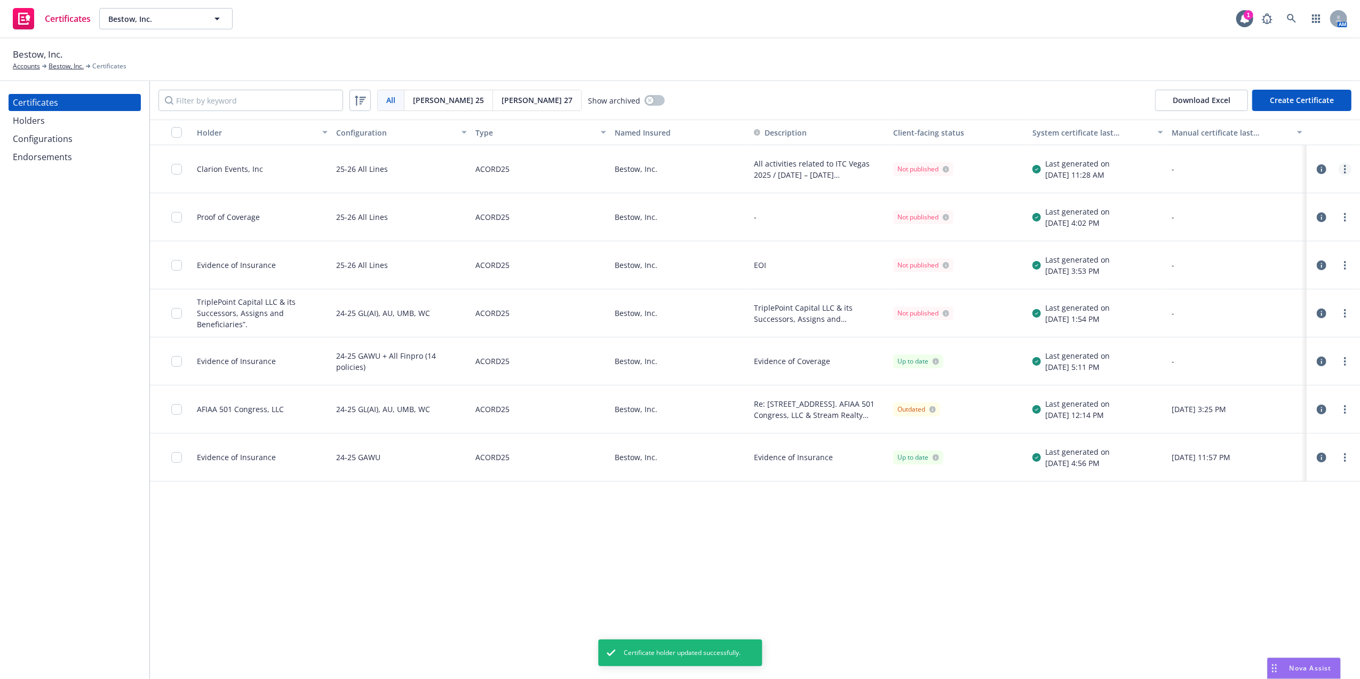
click at [1343, 167] on link "more" at bounding box center [1345, 169] width 13 height 13
click at [1233, 238] on link "Regenerate" at bounding box center [1266, 233] width 171 height 21
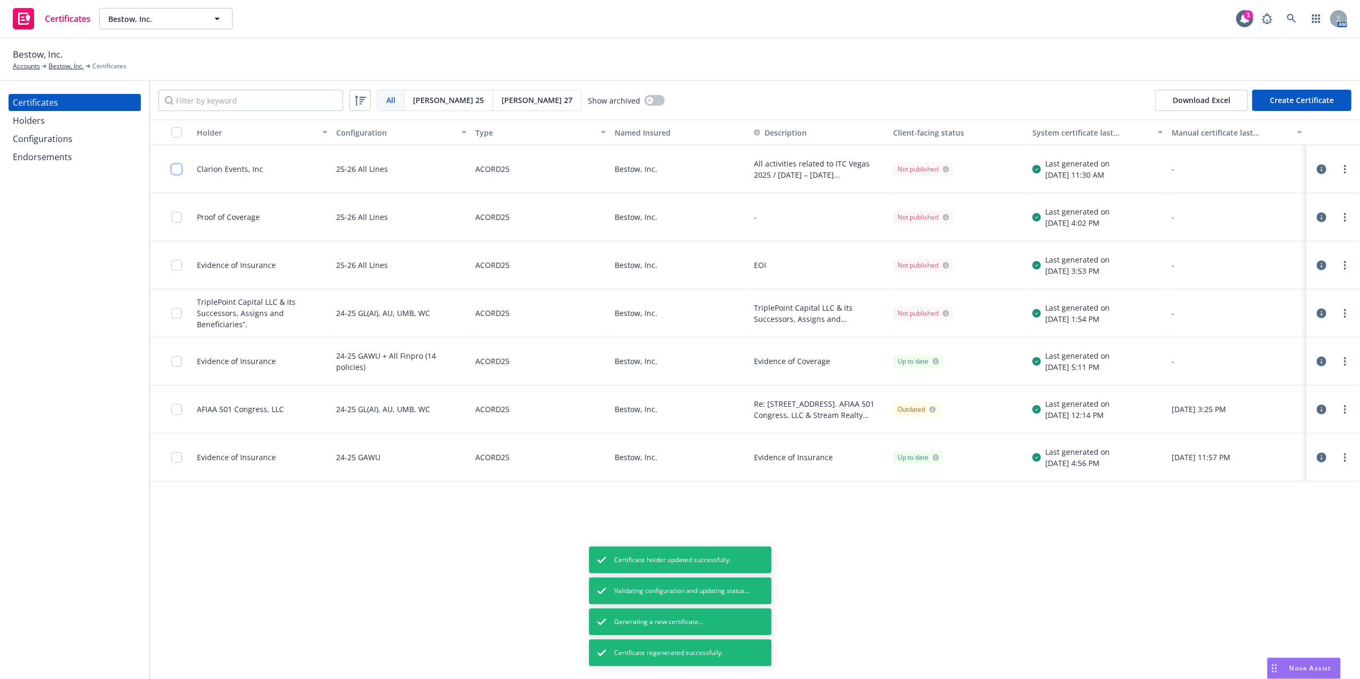
click at [176, 168] on input "checkbox" at bounding box center [176, 169] width 11 height 11
click at [579, 653] on div "Download certificate" at bounding box center [619, 655] width 81 height 20
click at [561, 631] on link "Download uneditable file" at bounding box center [563, 628] width 124 height 21
